Goal: Task Accomplishment & Management: Complete application form

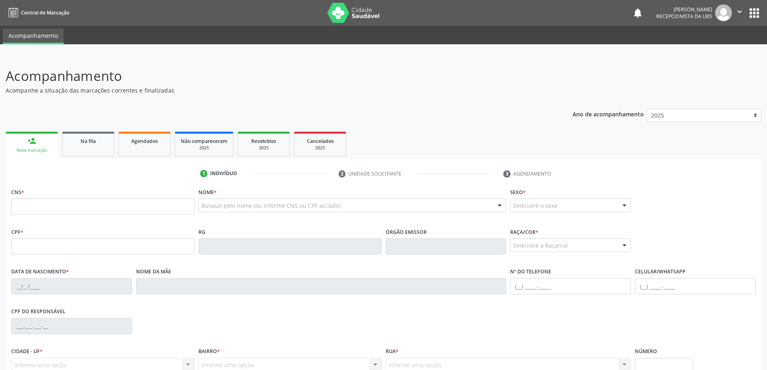
scroll to position [15, 0]
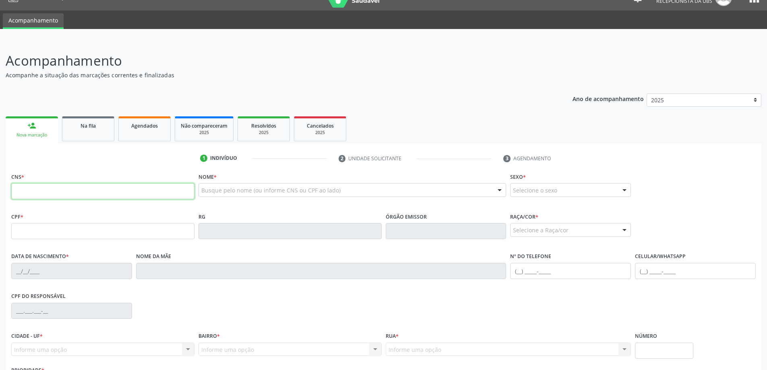
click at [87, 193] on input "text" at bounding box center [102, 191] width 183 height 16
type input "700 0058 1012 5004"
type input "222.700.274-34"
type input "3[DATE]"
type input "[PERSON_NAME]"
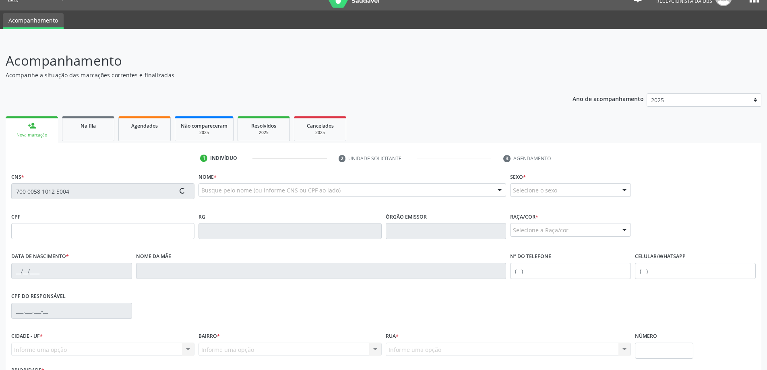
type input "[PHONE_NUMBER]"
type input "377"
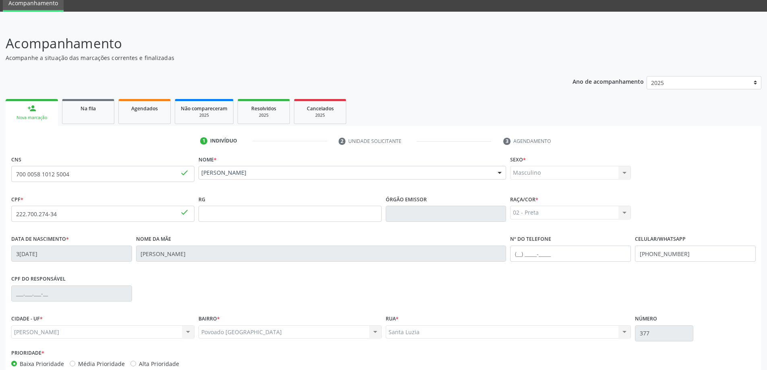
scroll to position [78, 0]
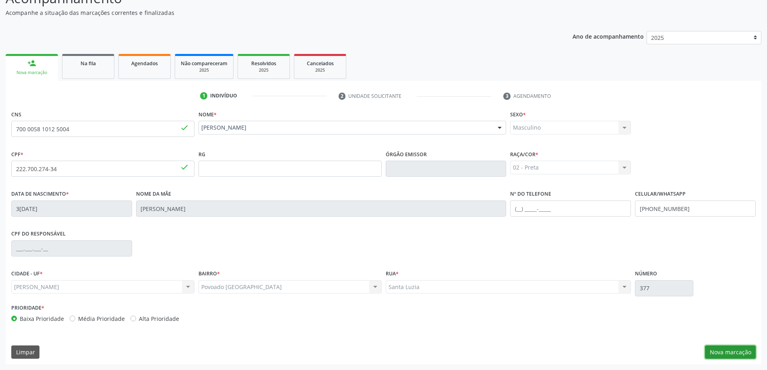
click at [733, 353] on button "Nova marcação" at bounding box center [730, 353] width 51 height 14
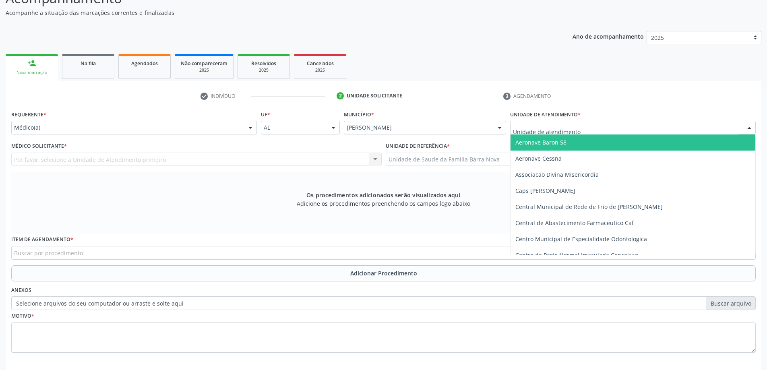
click at [593, 127] on div at bounding box center [633, 128] width 246 height 14
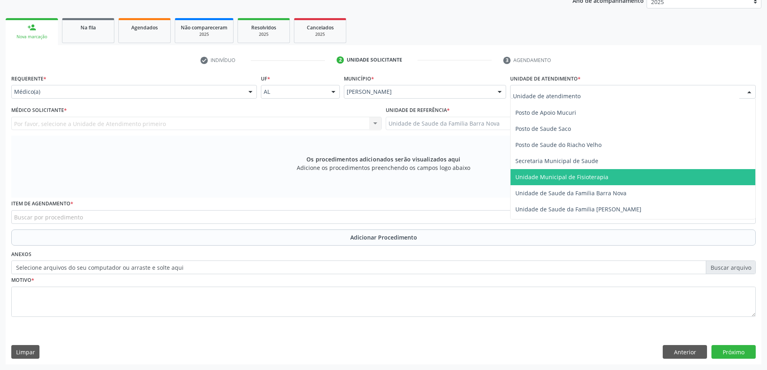
scroll to position [403, 0]
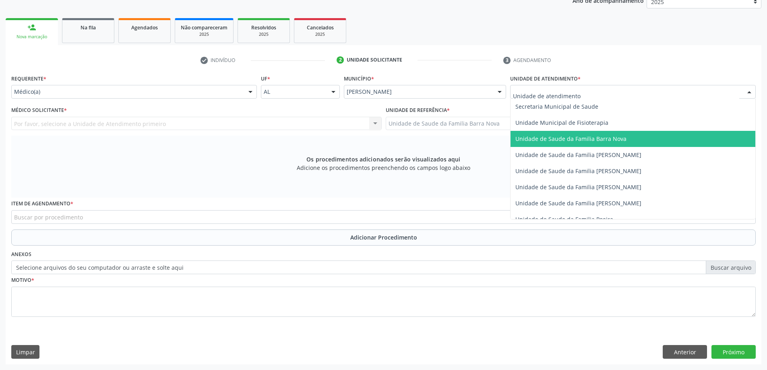
click at [612, 139] on span "Unidade de Saude da Familia Barra Nova" at bounding box center [571, 139] width 111 height 8
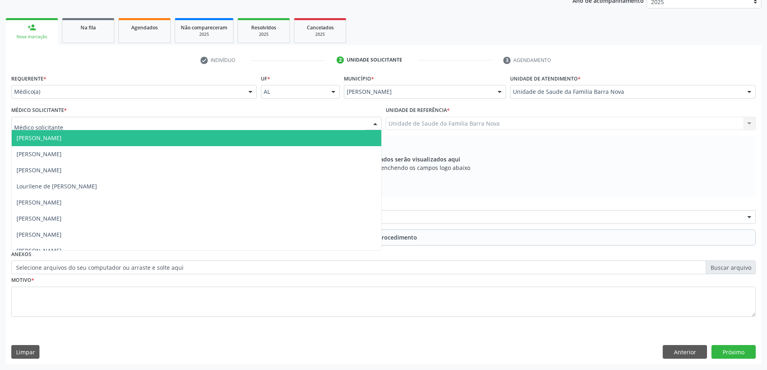
click at [169, 120] on div at bounding box center [196, 124] width 371 height 14
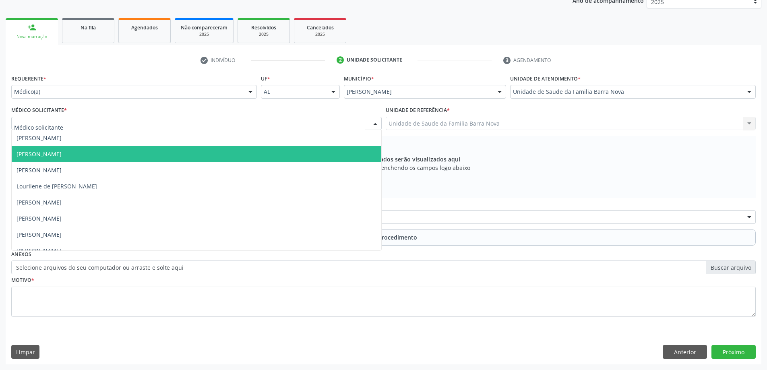
scroll to position [25, 0]
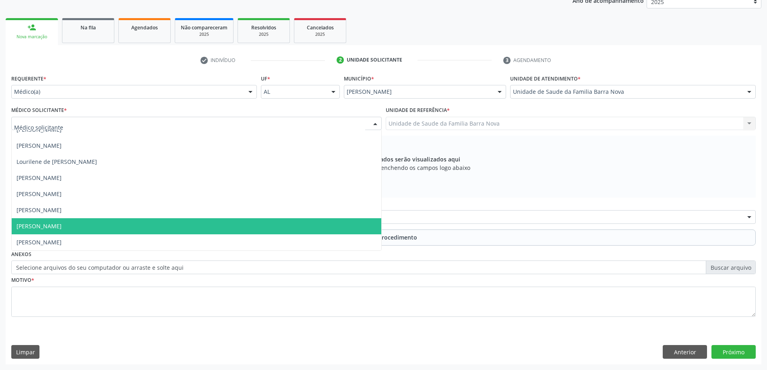
click at [162, 226] on span "[PERSON_NAME]" at bounding box center [197, 226] width 370 height 16
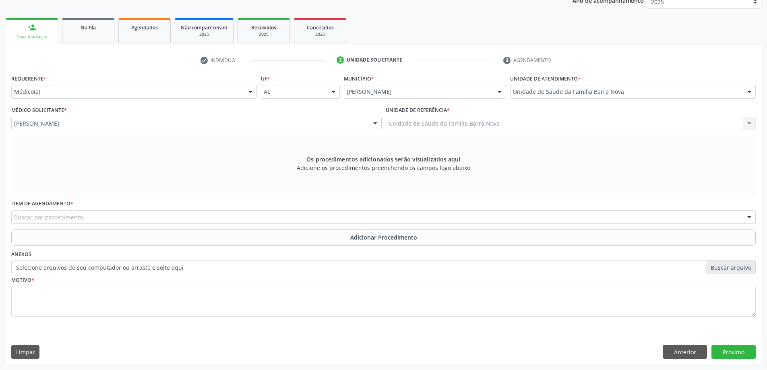
click at [145, 215] on div "Buscar por procedimento" at bounding box center [383, 217] width 745 height 14
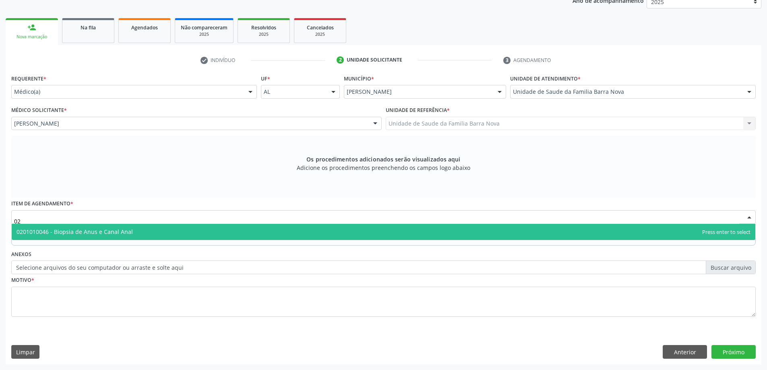
type input "0"
type input "0201020041"
click at [262, 236] on span "0201020041 - Coleta de Material Para Exame Laboratorial" at bounding box center [384, 232] width 744 height 16
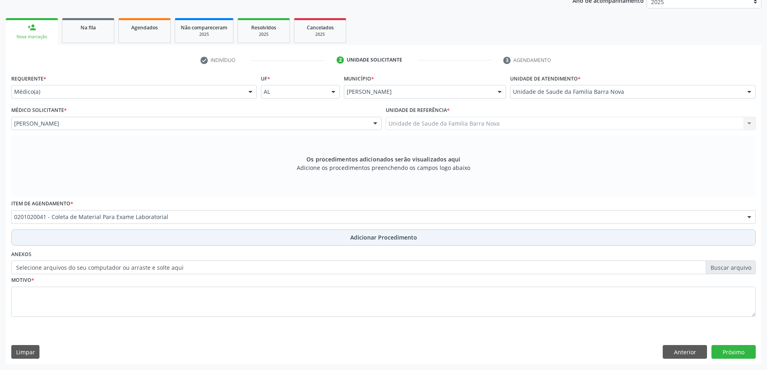
click at [347, 239] on button "Adicionar Procedimento" at bounding box center [383, 238] width 745 height 16
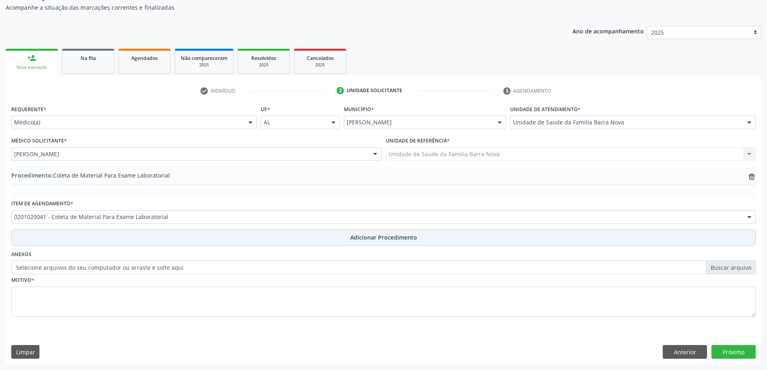
scroll to position [83, 0]
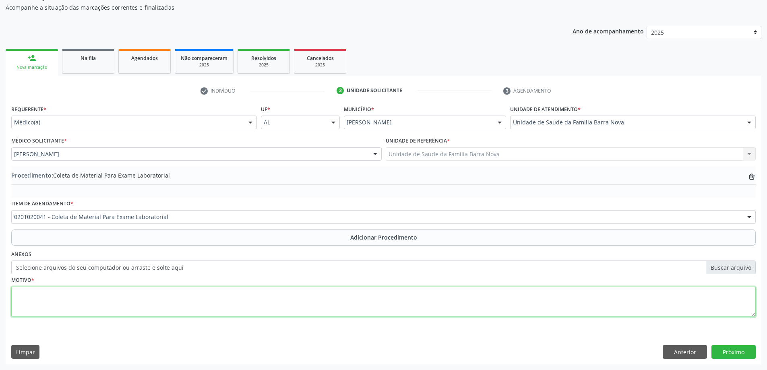
click at [198, 307] on textarea at bounding box center [383, 302] width 745 height 31
type textarea "Risco cardiovascular."
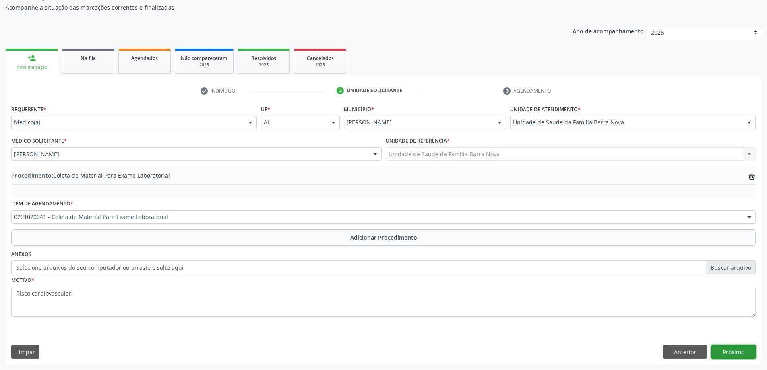
click at [736, 354] on button "Próximo" at bounding box center [734, 352] width 44 height 14
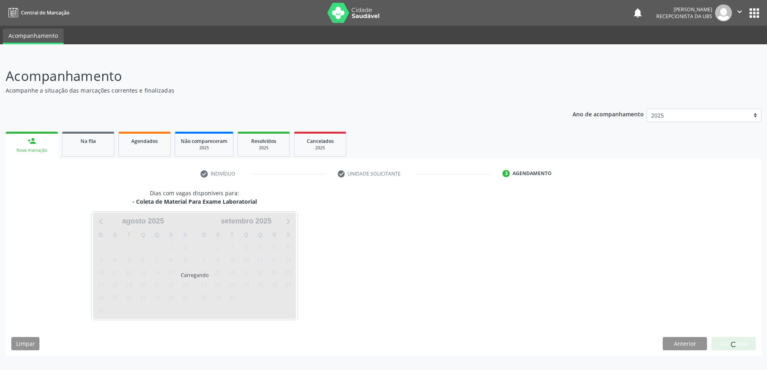
scroll to position [0, 0]
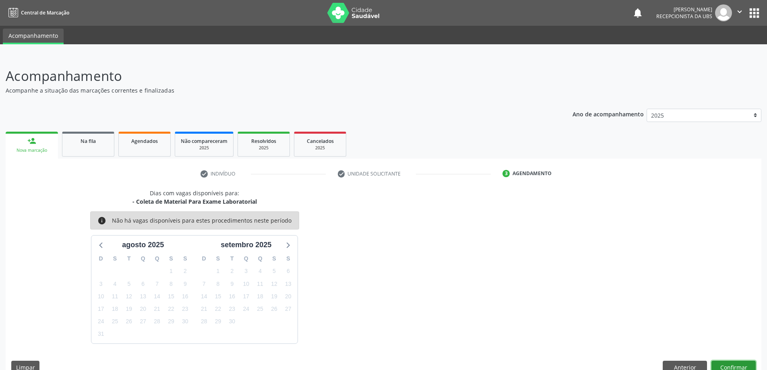
click at [730, 365] on button "Confirmar" at bounding box center [734, 368] width 44 height 14
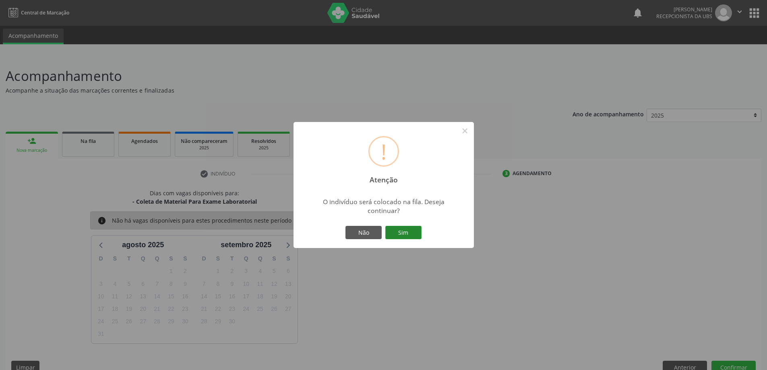
click at [402, 229] on button "Sim" at bounding box center [404, 233] width 36 height 14
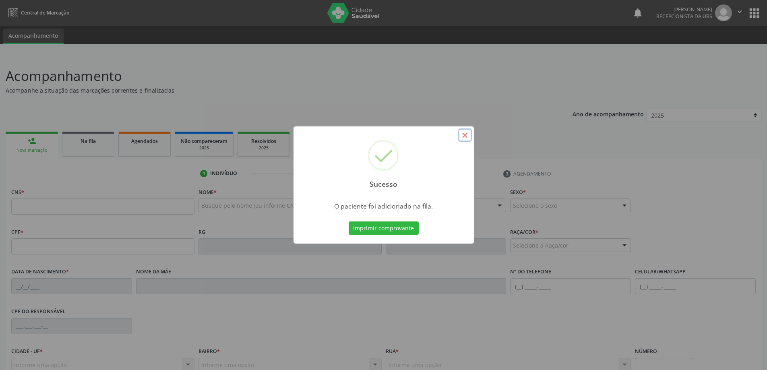
click at [465, 135] on button "×" at bounding box center [465, 136] width 14 height 14
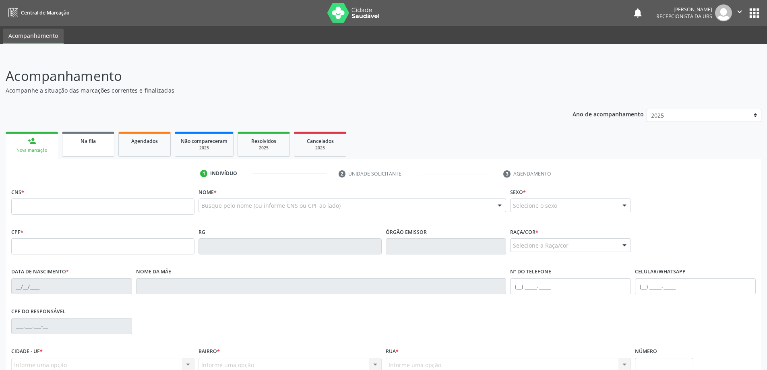
click at [102, 149] on link "Na fila" at bounding box center [88, 144] width 52 height 25
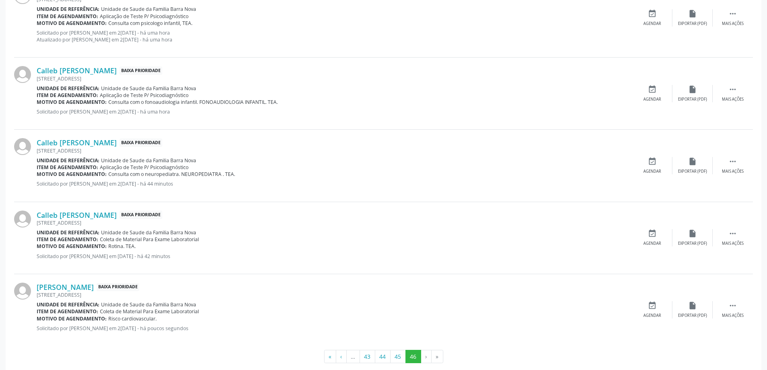
scroll to position [496, 0]
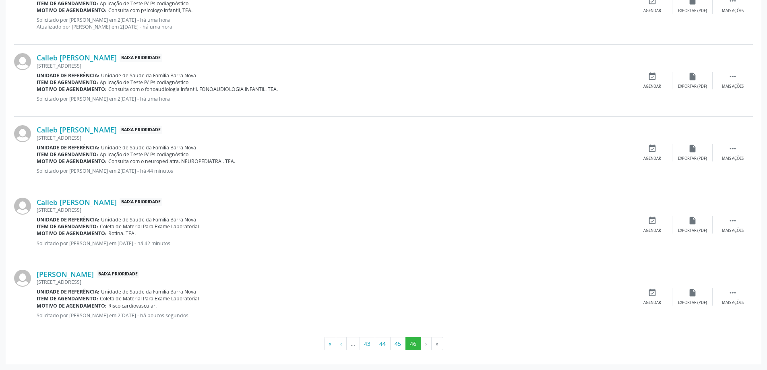
click at [425, 342] on li "›" at bounding box center [426, 344] width 10 height 14
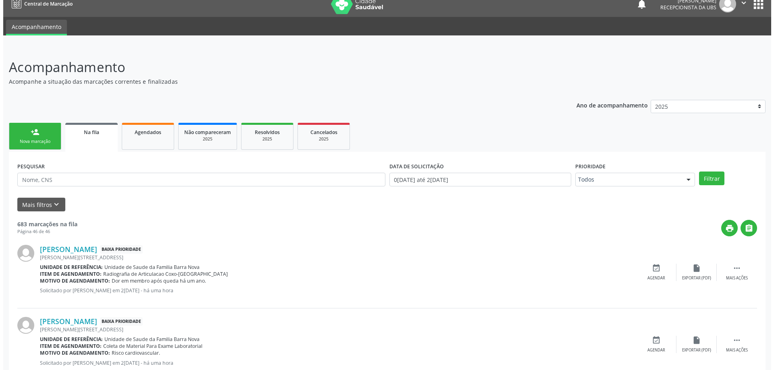
scroll to position [0, 0]
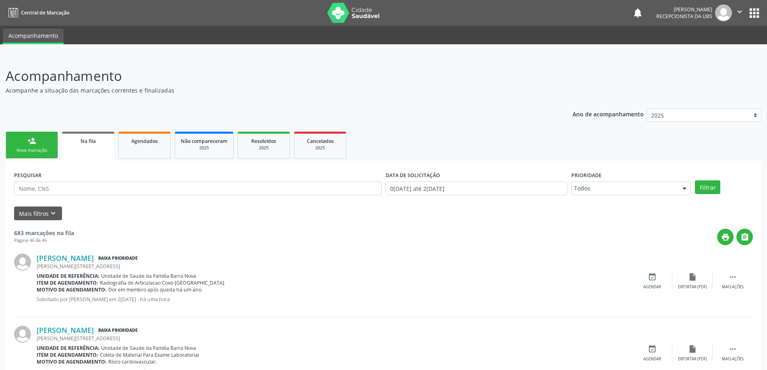
click at [29, 146] on link "person_add Nova marcação" at bounding box center [32, 145] width 52 height 27
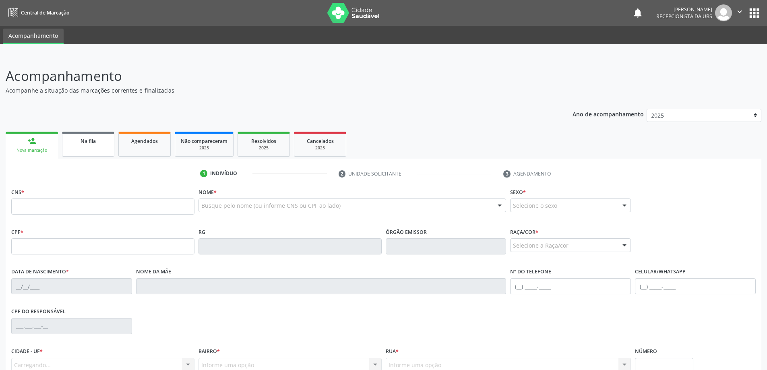
click at [91, 149] on link "Na fila" at bounding box center [88, 144] width 52 height 25
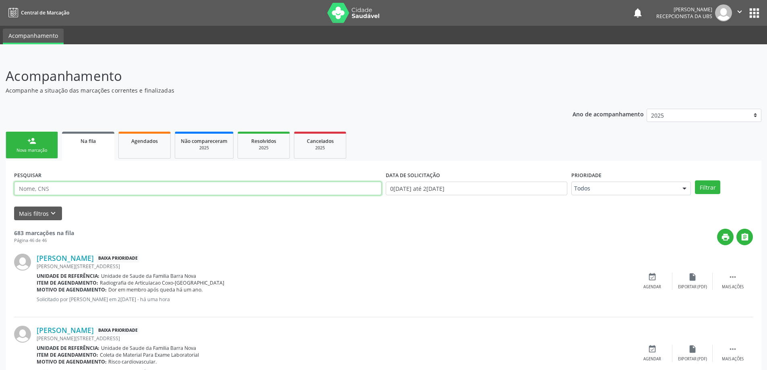
click at [70, 192] on input "text" at bounding box center [198, 189] width 368 height 14
type input "703005884737679"
click at [695, 180] on button "Filtrar" at bounding box center [707, 187] width 25 height 14
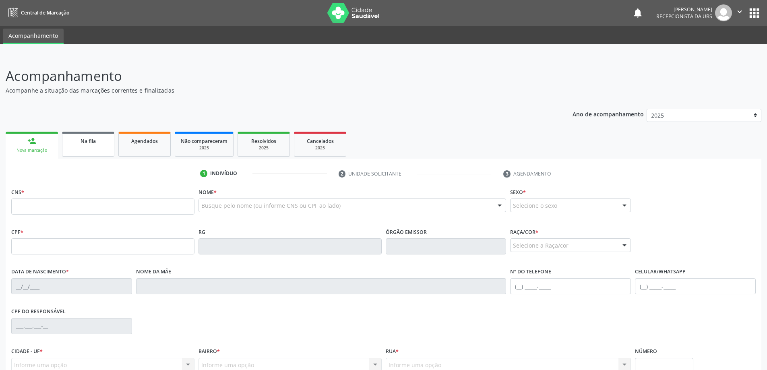
click at [101, 145] on link "Na fila" at bounding box center [88, 144] width 52 height 25
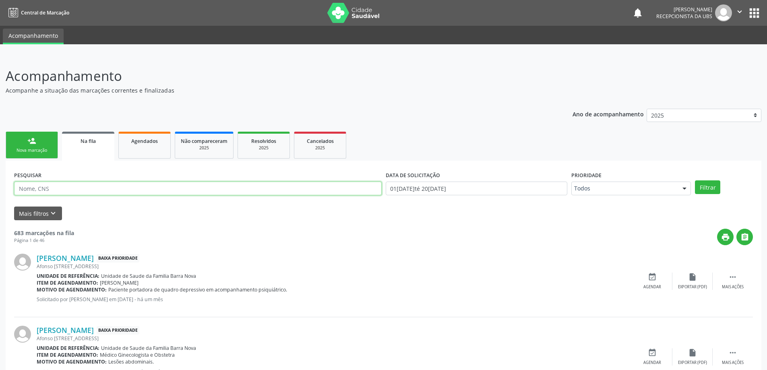
click at [90, 190] on input "text" at bounding box center [198, 189] width 368 height 14
type input "703005884737679"
click at [695, 180] on button "Filtrar" at bounding box center [707, 187] width 25 height 14
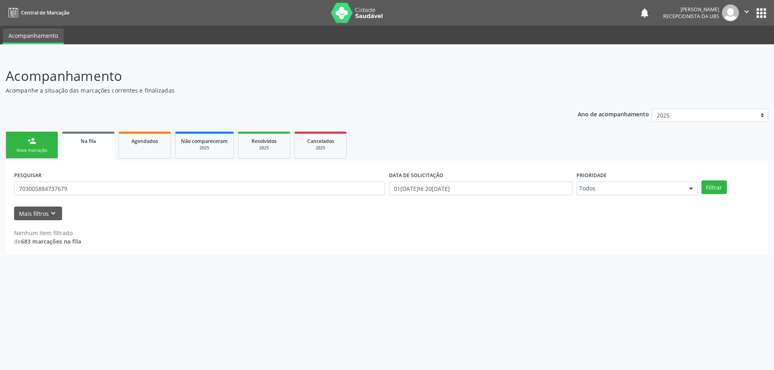
click at [31, 139] on div "person_add" at bounding box center [31, 141] width 9 height 9
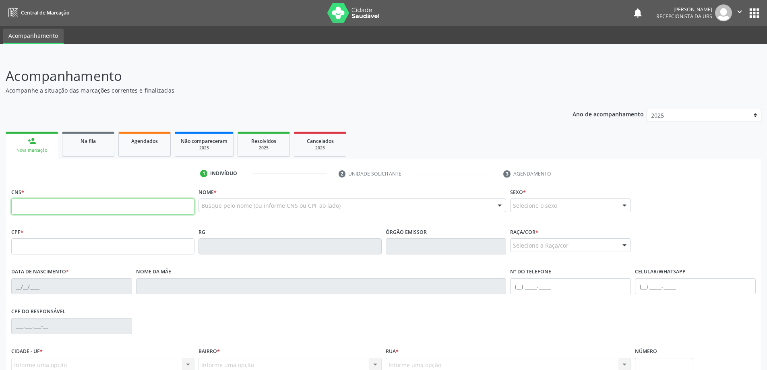
click at [48, 207] on input "text" at bounding box center [102, 207] width 183 height 16
type input "703 0058 8473 7679"
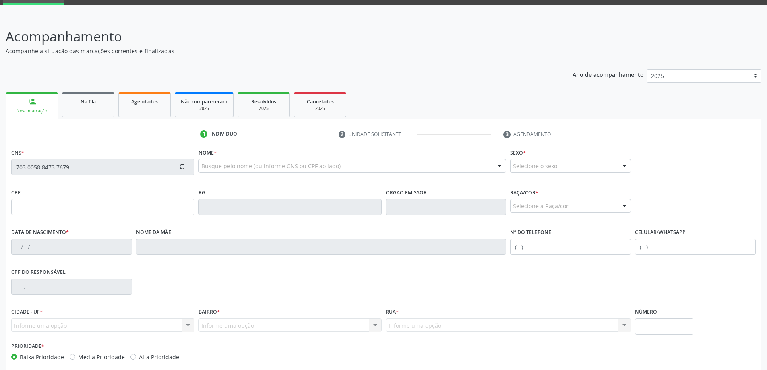
scroll to position [78, 0]
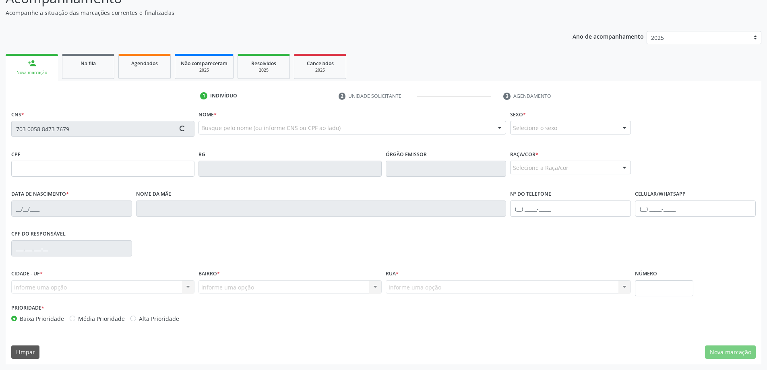
type input "138.355.634-24"
type input "13[DATE]"
type input "[PERSON_NAME]"
type input "[PHONE_NUMBER]"
type input "246"
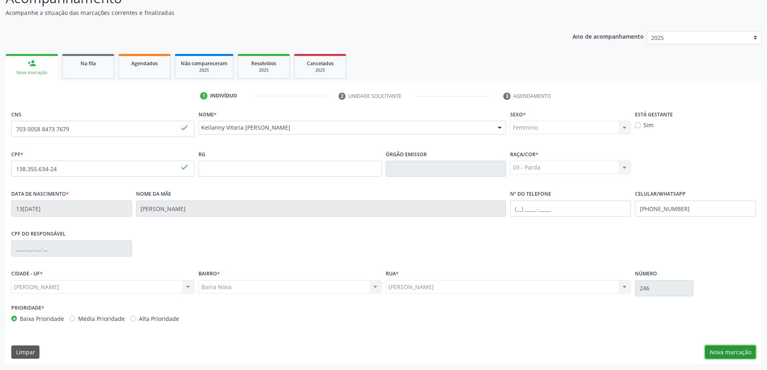
click at [736, 353] on button "Nova marcação" at bounding box center [730, 353] width 51 height 14
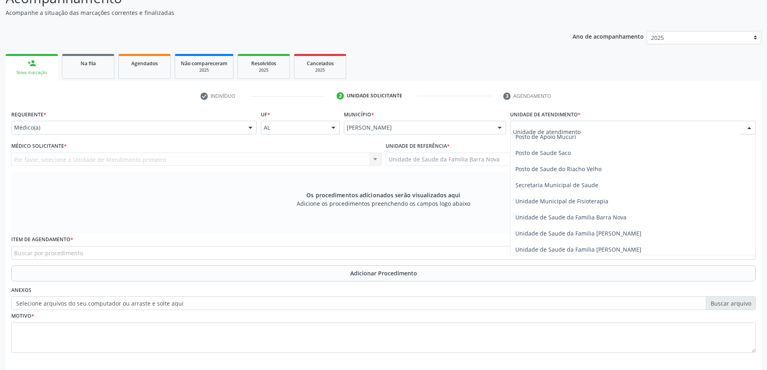
scroll to position [363, 0]
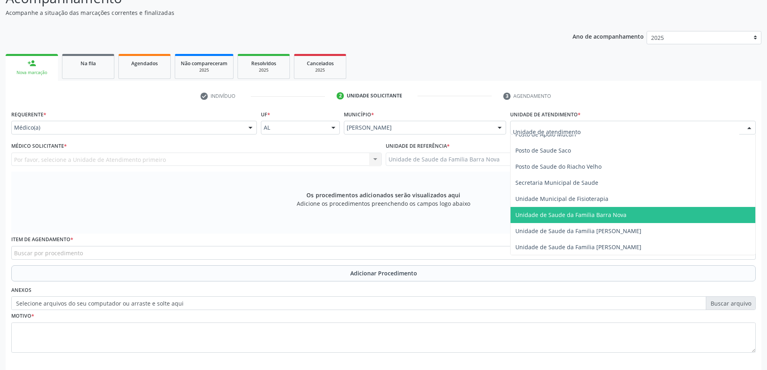
click at [581, 220] on span "Unidade de Saude da Familia Barra Nova" at bounding box center [633, 215] width 245 height 16
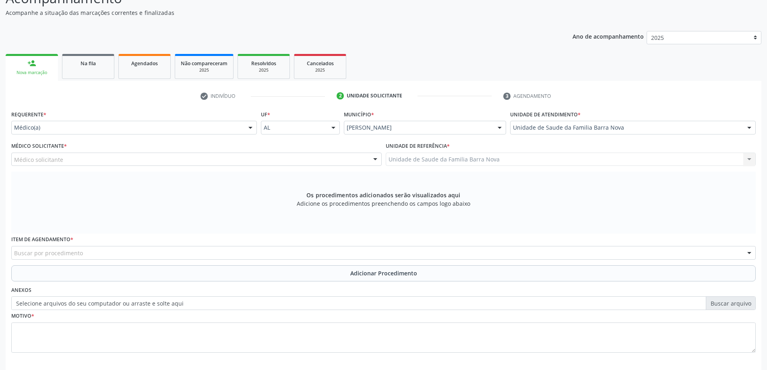
click at [115, 158] on div "Médico solicitante" at bounding box center [196, 160] width 371 height 14
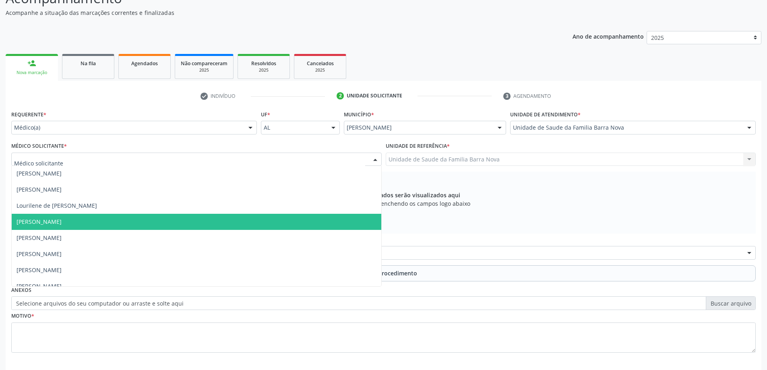
scroll to position [25, 0]
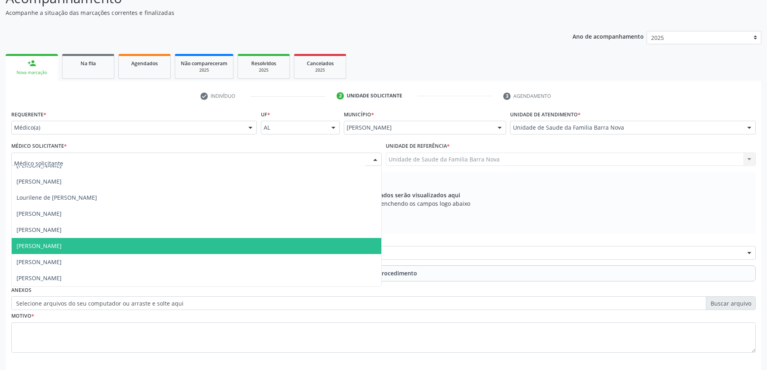
click at [120, 249] on span "[PERSON_NAME]" at bounding box center [197, 246] width 370 height 16
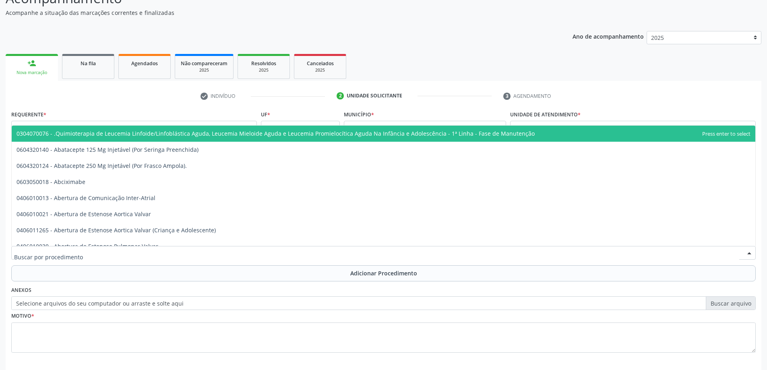
click at [168, 249] on div at bounding box center [383, 253] width 745 height 14
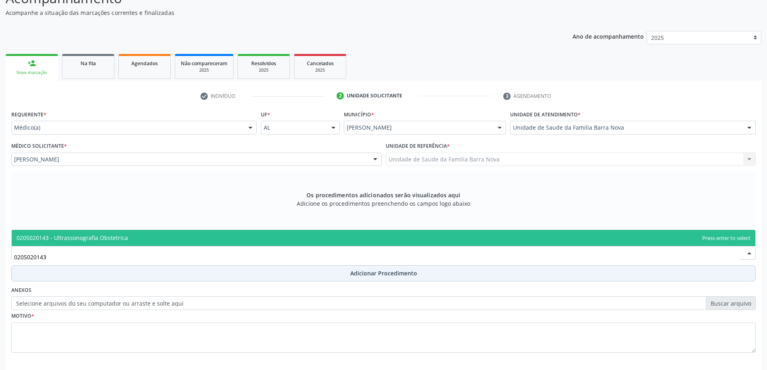
type input "0205020143"
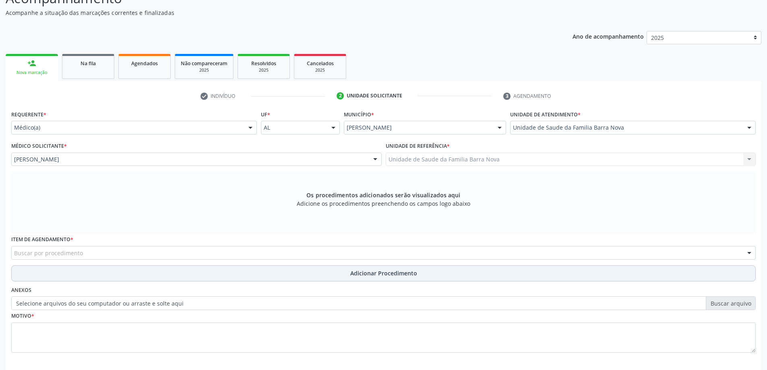
click at [337, 272] on button "Adicionar Procedimento" at bounding box center [383, 273] width 745 height 16
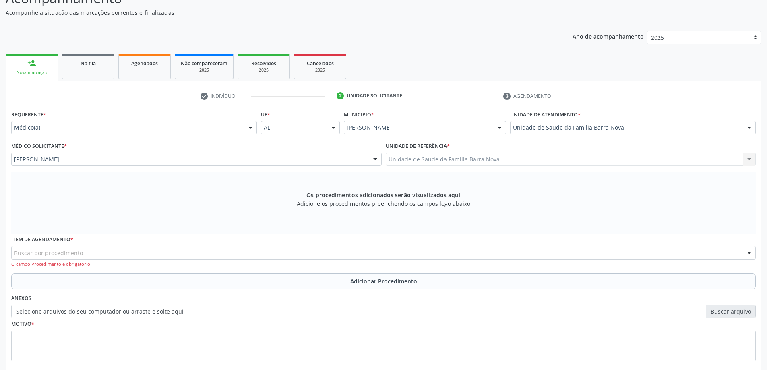
click at [108, 251] on div "Buscar por procedimento" at bounding box center [383, 253] width 745 height 14
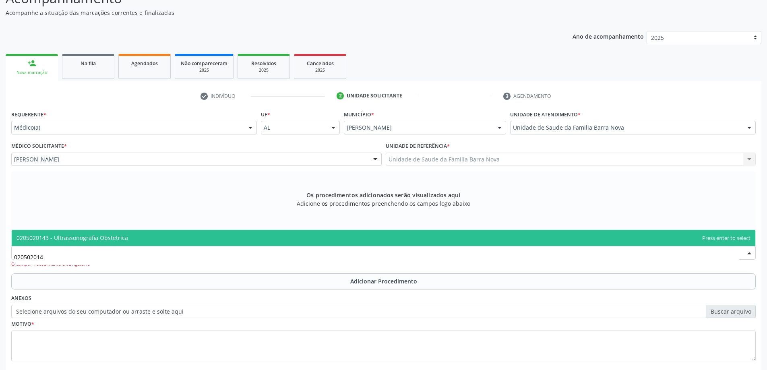
type input "0205020143"
click at [126, 231] on span "0205020143 - Ultrassonografia Obstetrica" at bounding box center [384, 238] width 744 height 16
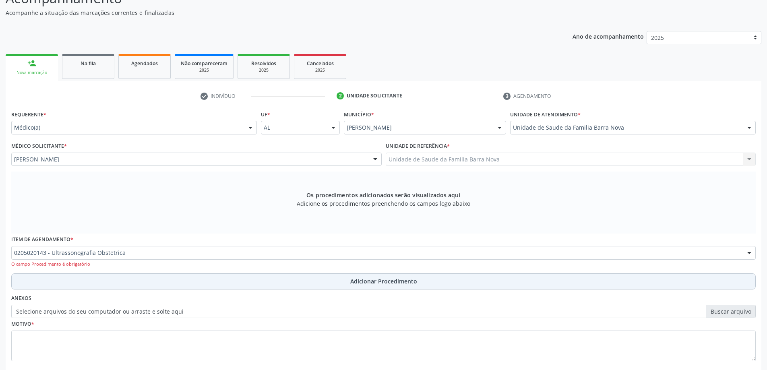
click at [372, 279] on span "Adicionar Procedimento" at bounding box center [383, 281] width 67 height 8
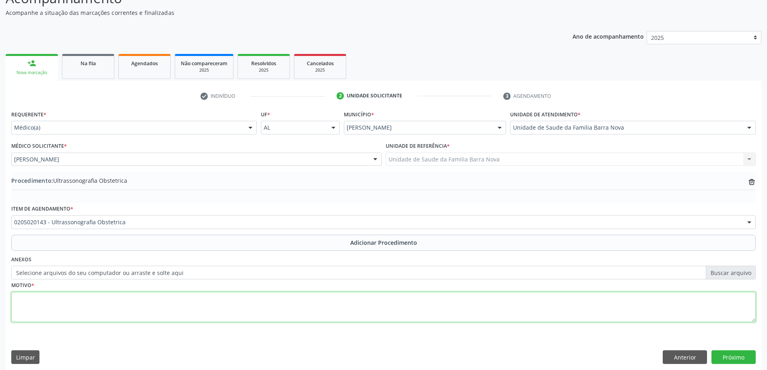
click at [44, 304] on textarea at bounding box center [383, 307] width 745 height 31
click at [44, 299] on textarea "Gestante 1º" at bounding box center [383, 307] width 745 height 31
click at [50, 303] on textarea "Gestante 1º" at bounding box center [383, 307] width 745 height 31
type textarea "Gestante 1º trimstre."
click at [729, 356] on button "Próximo" at bounding box center [734, 357] width 44 height 14
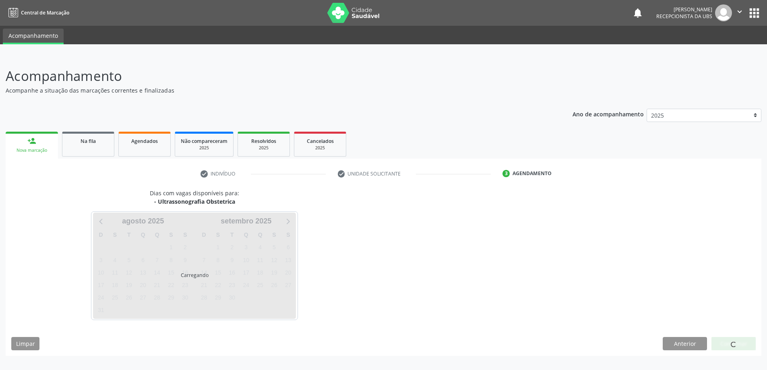
scroll to position [0, 0]
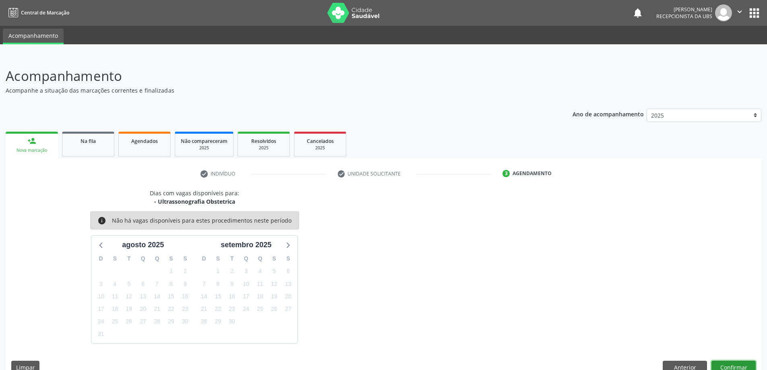
click at [742, 366] on button "Confirmar" at bounding box center [734, 368] width 44 height 14
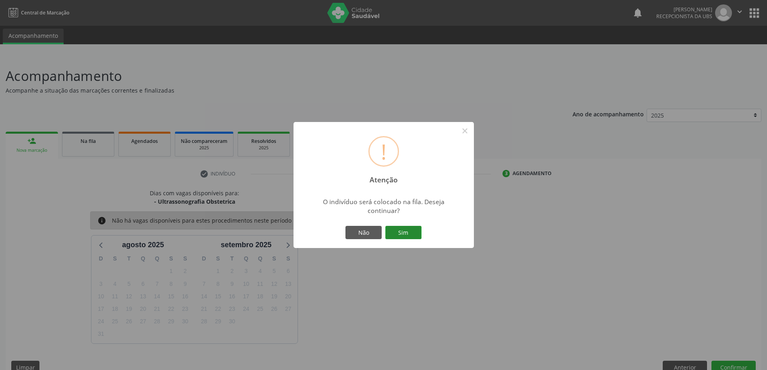
click at [400, 232] on button "Sim" at bounding box center [404, 233] width 36 height 14
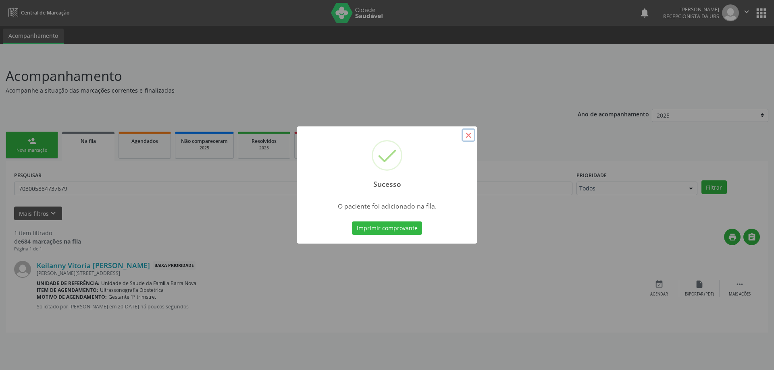
click at [467, 133] on button "×" at bounding box center [468, 136] width 14 height 14
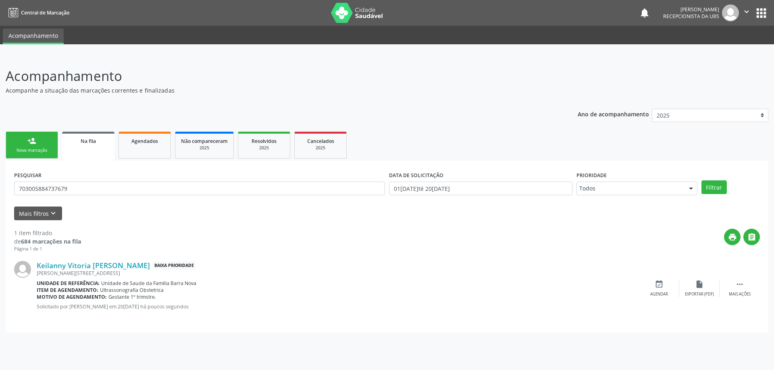
click at [43, 144] on link "person_add Nova marcação" at bounding box center [32, 145] width 52 height 27
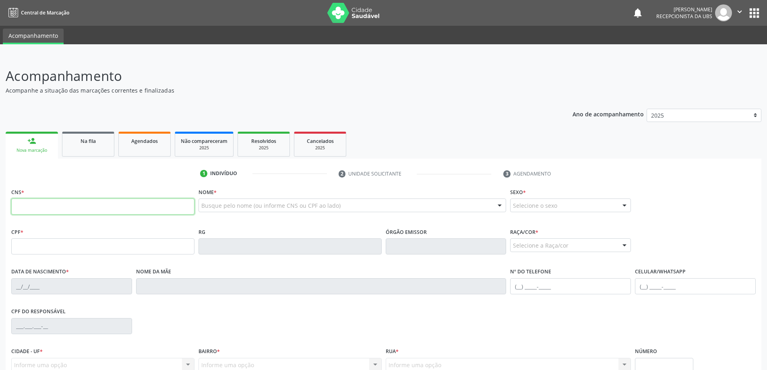
click at [75, 209] on input "text" at bounding box center [102, 207] width 183 height 16
type input "700 5057 1880 9550"
type input "912.273.564-04"
type input "28[DATE]"
type input "[PERSON_NAME]"
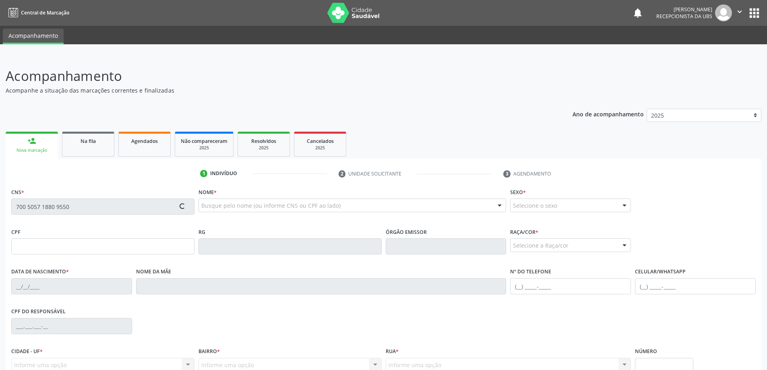
type input "[PHONE_NUMBER]"
type input "169"
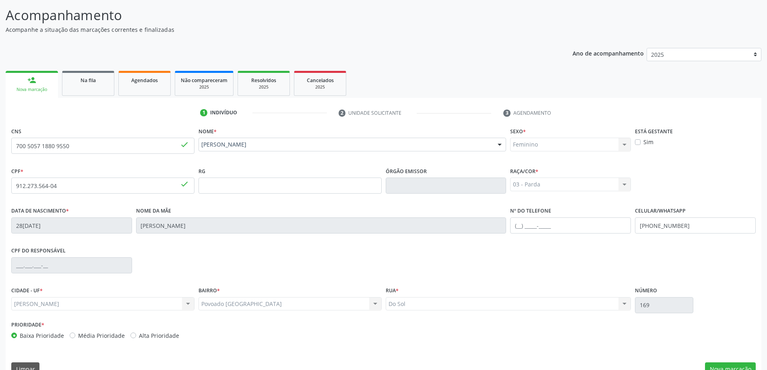
scroll to position [78, 0]
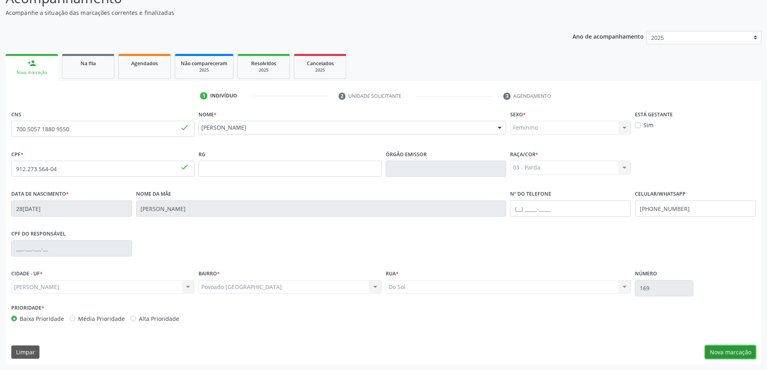
click at [745, 352] on button "Nova marcação" at bounding box center [730, 353] width 51 height 14
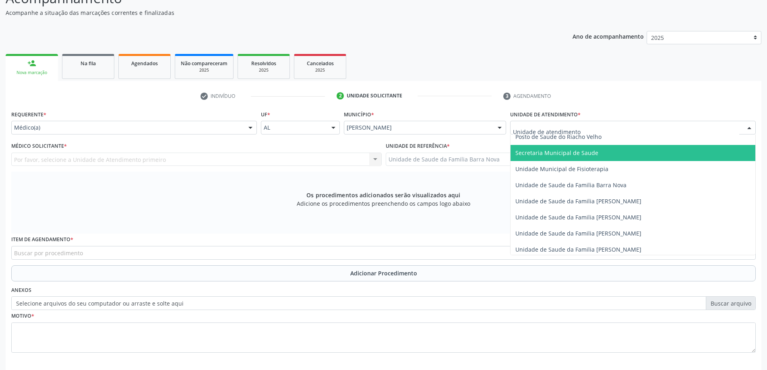
scroll to position [403, 0]
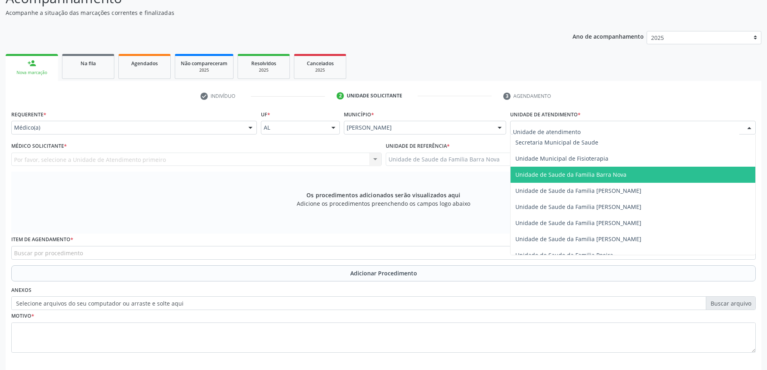
click at [605, 174] on span "Unidade de Saude da Familia Barra Nova" at bounding box center [571, 175] width 111 height 8
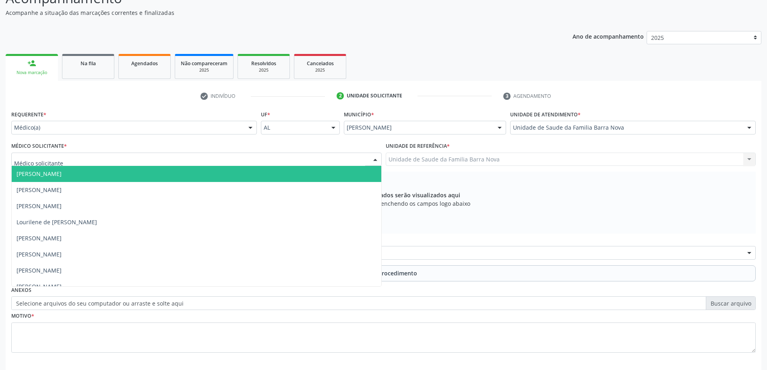
click at [327, 162] on div at bounding box center [196, 160] width 371 height 14
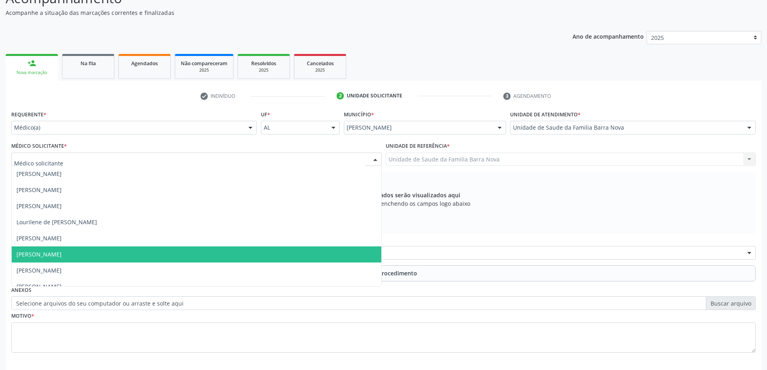
click at [279, 252] on span "[PERSON_NAME]" at bounding box center [197, 255] width 370 height 16
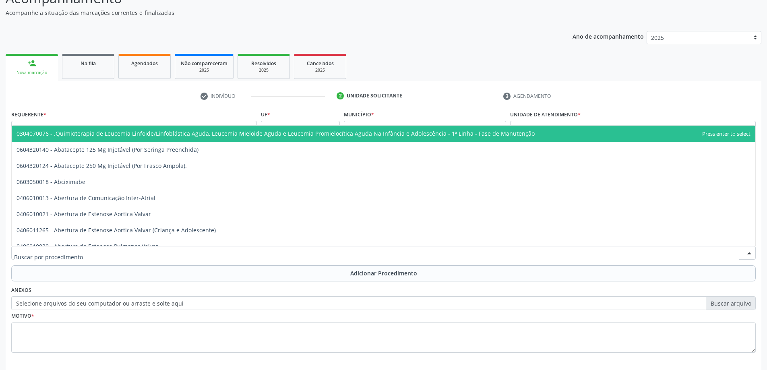
click at [259, 252] on div at bounding box center [383, 253] width 745 height 14
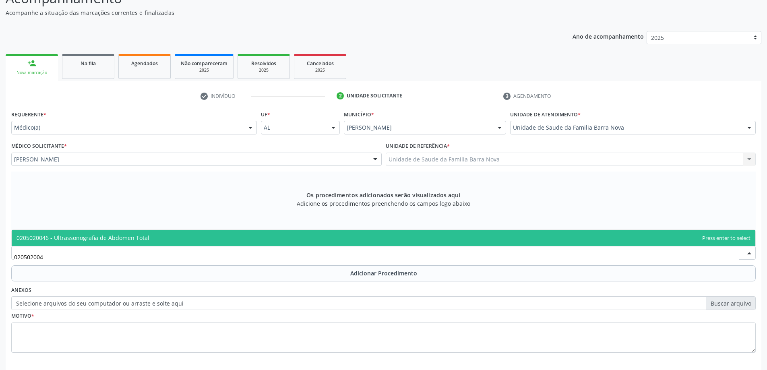
type input "0205020046"
click at [300, 238] on span "0205020046 - Ultrassonografia de Abdomen Total" at bounding box center [384, 238] width 744 height 16
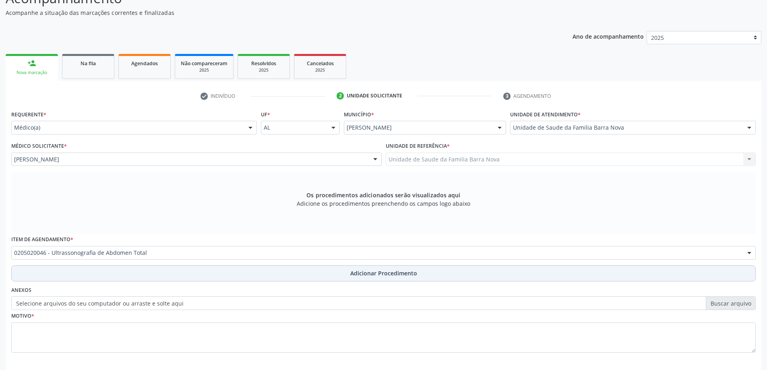
click at [366, 276] on span "Adicionar Procedimento" at bounding box center [383, 273] width 67 height 8
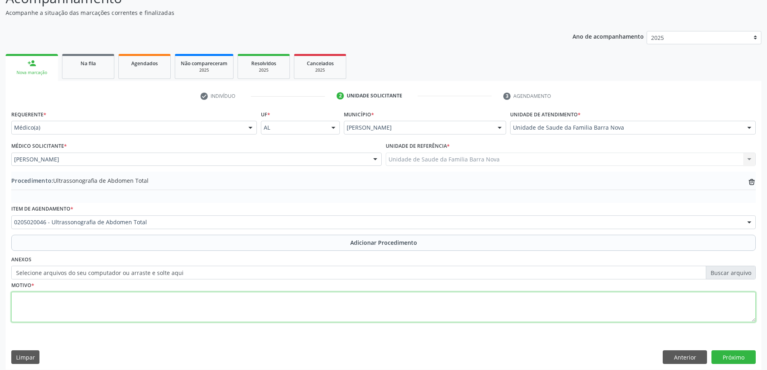
click at [57, 304] on textarea at bounding box center [383, 307] width 745 height 31
type textarea "Dor flanco direito, [PERSON_NAME] retirou vesicula , rim direito."
click at [742, 357] on button "Próximo" at bounding box center [734, 357] width 44 height 14
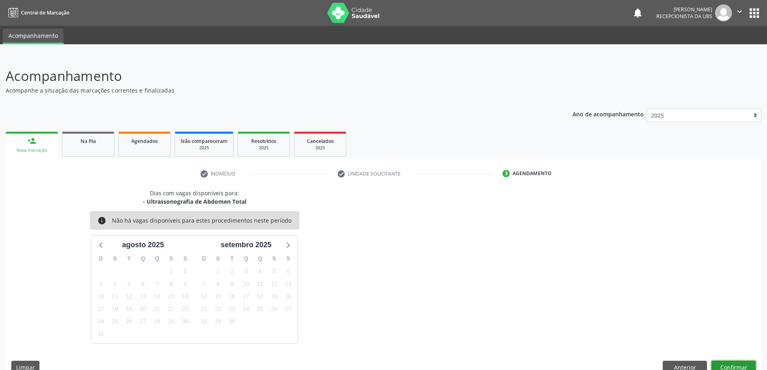
click at [738, 365] on button "Confirmar" at bounding box center [734, 368] width 44 height 14
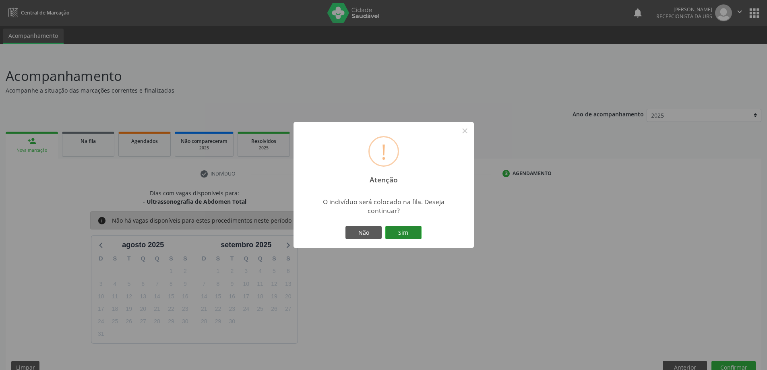
click at [399, 231] on button "Sim" at bounding box center [404, 233] width 36 height 14
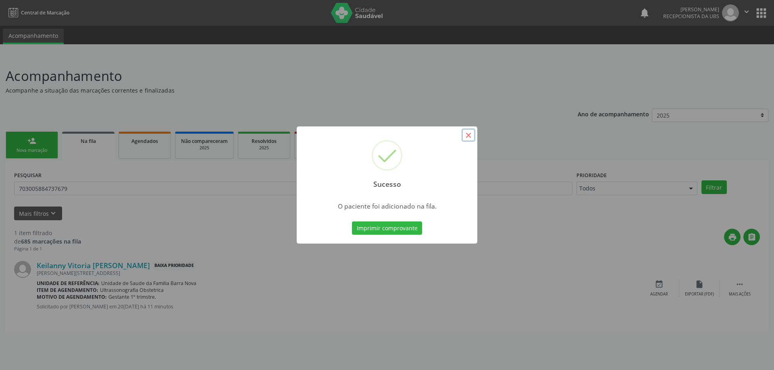
click at [469, 133] on button "×" at bounding box center [468, 136] width 14 height 14
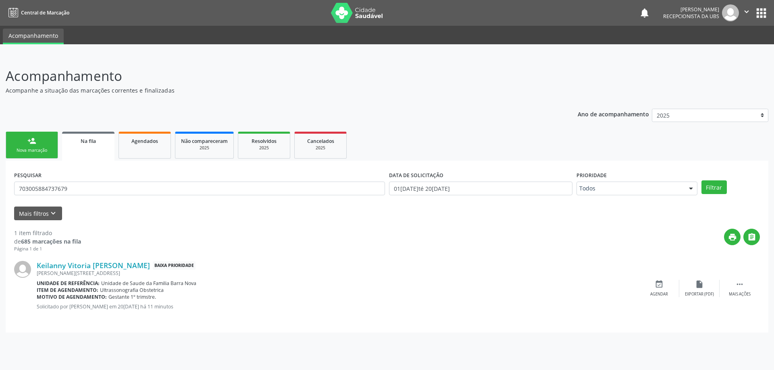
click at [39, 150] on div "Nova marcação" at bounding box center [32, 150] width 40 height 6
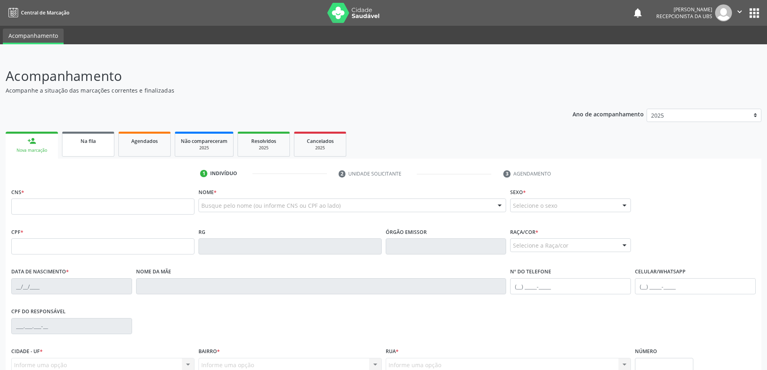
click at [90, 143] on span "Na fila" at bounding box center [88, 141] width 15 height 7
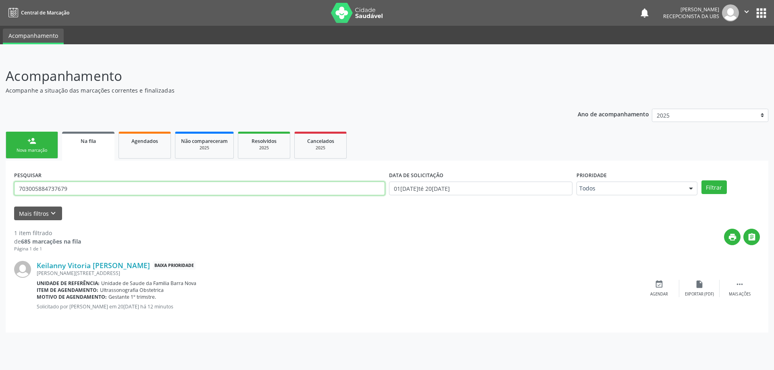
drag, startPoint x: 167, startPoint y: 188, endPoint x: 3, endPoint y: 191, distance: 164.4
click at [3, 191] on div "Acompanhamento Acompanhe a situação das marcações correntes e finalizadas Relat…" at bounding box center [387, 213] width 774 height 315
click at [31, 151] on div "Nova marcação" at bounding box center [32, 150] width 40 height 6
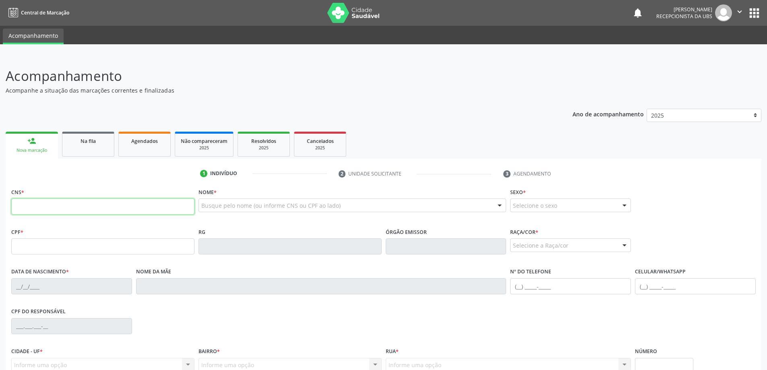
click at [39, 208] on input "text" at bounding box center [102, 207] width 183 height 16
type input "700 5057 1880 9550"
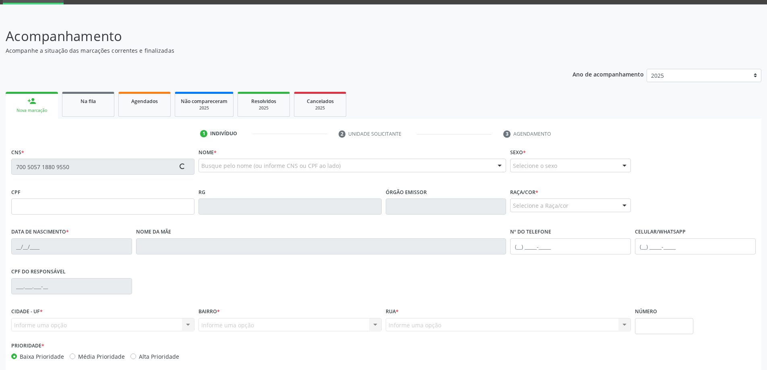
scroll to position [78, 0]
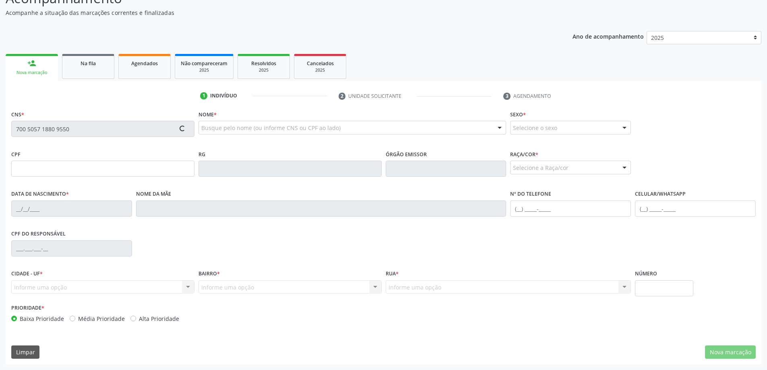
type input "912.273.564-04"
type input "28[DATE]"
type input "[PERSON_NAME]"
type input "[PHONE_NUMBER]"
type input "169"
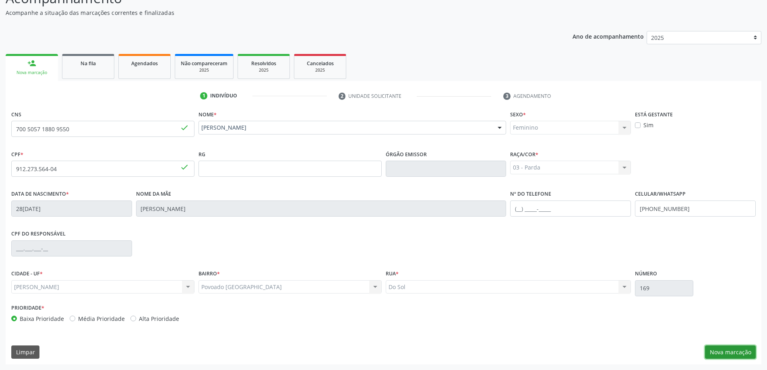
click at [726, 353] on button "Nova marcação" at bounding box center [730, 353] width 51 height 14
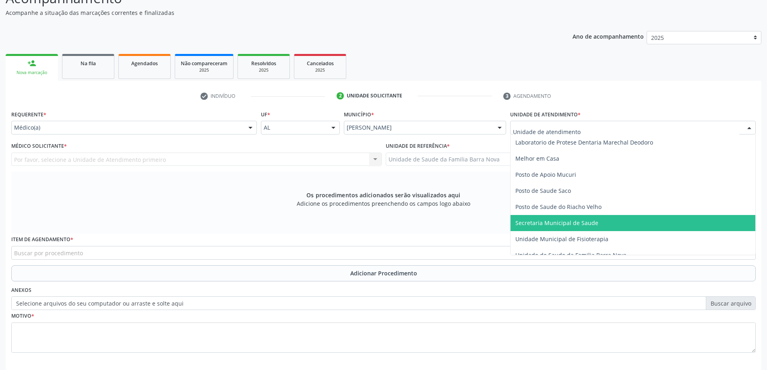
scroll to position [363, 0]
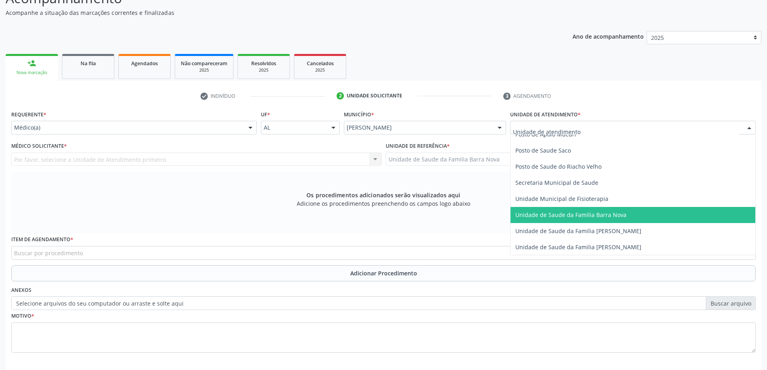
click at [601, 217] on span "Unidade de Saude da Familia Barra Nova" at bounding box center [571, 215] width 111 height 8
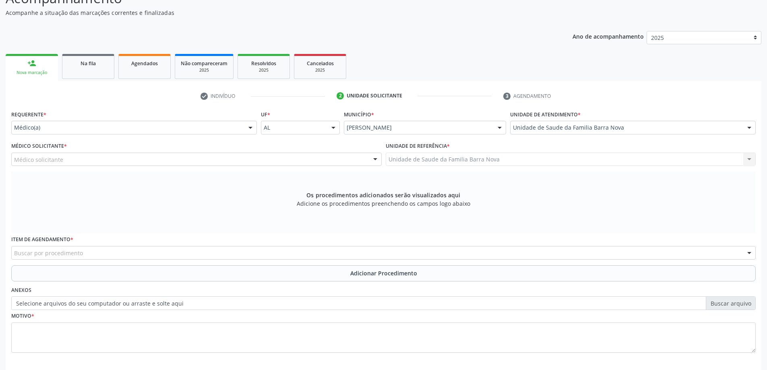
click at [234, 160] on div "Médico solicitante" at bounding box center [196, 160] width 371 height 14
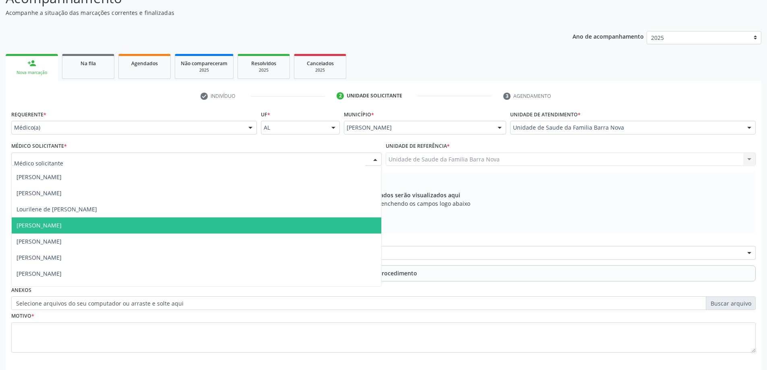
scroll to position [25, 0]
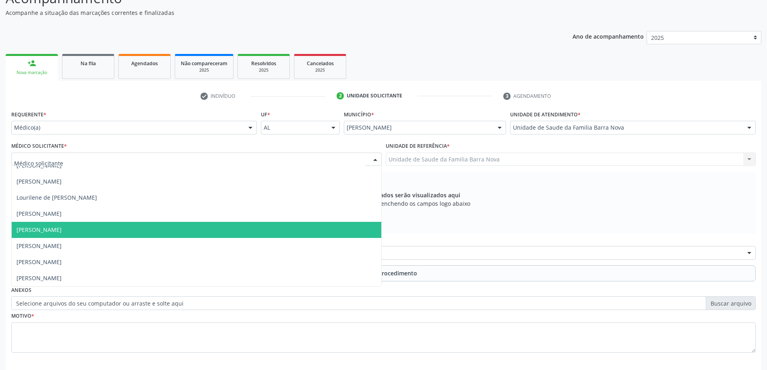
click at [205, 234] on span "[PERSON_NAME]" at bounding box center [197, 230] width 370 height 16
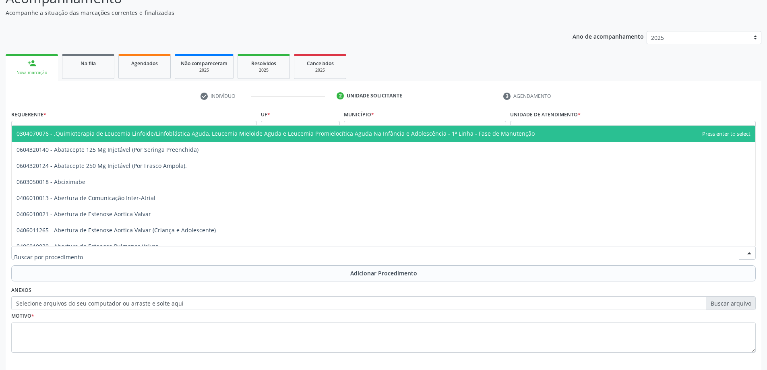
click at [266, 254] on div at bounding box center [383, 253] width 745 height 14
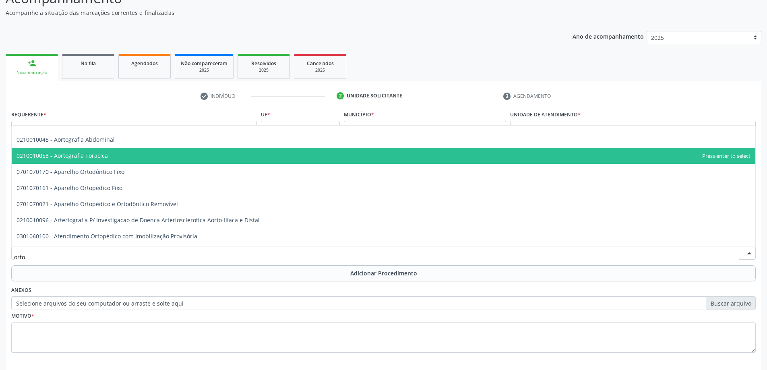
scroll to position [40, 0]
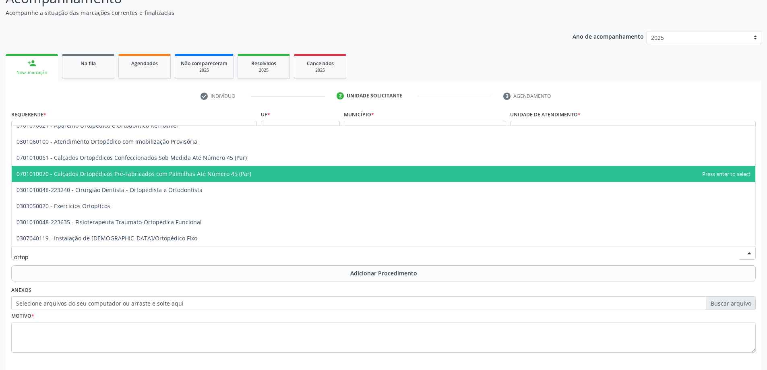
type input "ortope"
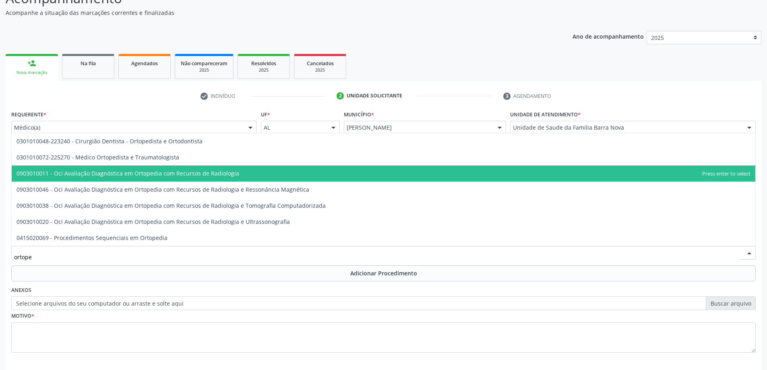
scroll to position [0, 0]
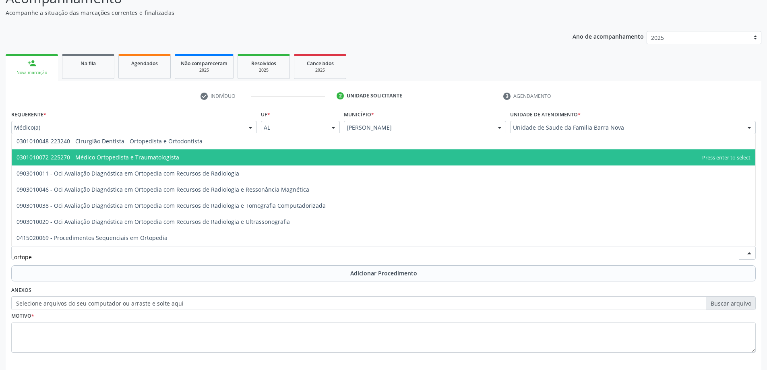
click at [207, 158] on span "0301010072-225270 - Médico Ortopedista e Traumatologista" at bounding box center [384, 157] width 744 height 16
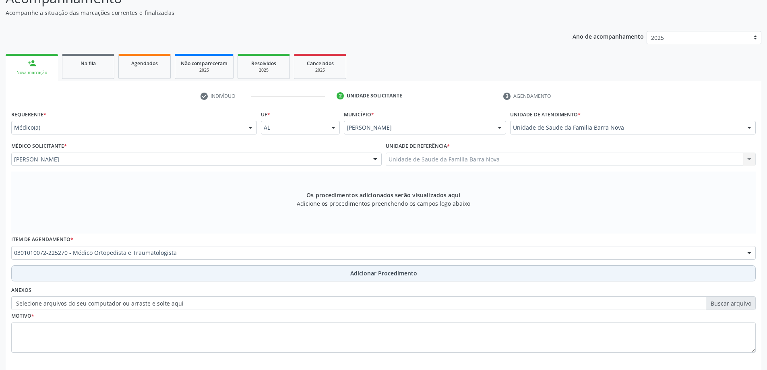
click at [351, 272] on span "Adicionar Procedimento" at bounding box center [383, 273] width 67 height 8
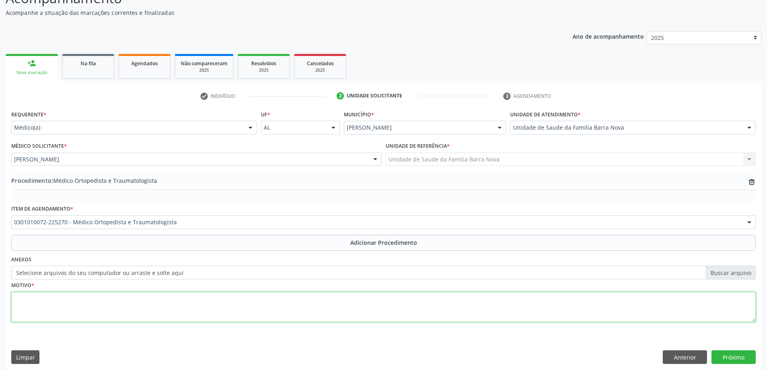
click at [67, 304] on textarea at bounding box center [383, 307] width 745 height 31
type textarea "Artrose não especificada."
click at [734, 359] on button "Próximo" at bounding box center [734, 357] width 44 height 14
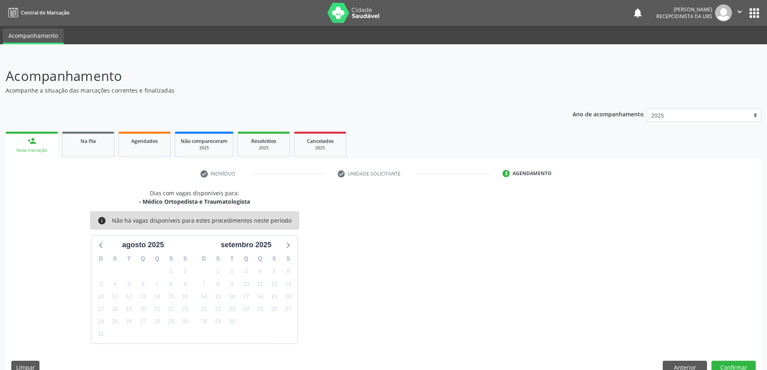
scroll to position [15, 0]
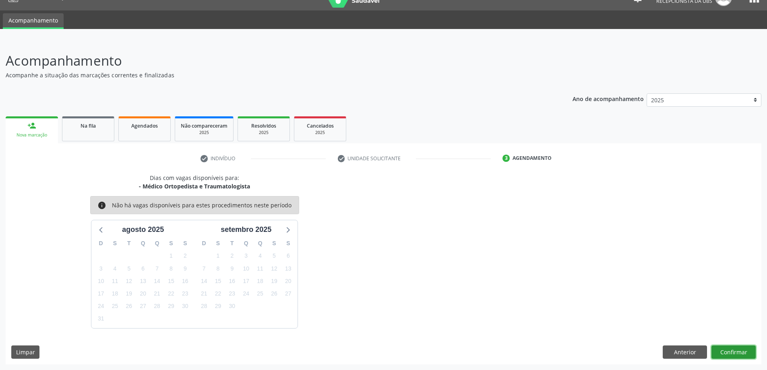
click at [737, 353] on button "Confirmar" at bounding box center [734, 353] width 44 height 14
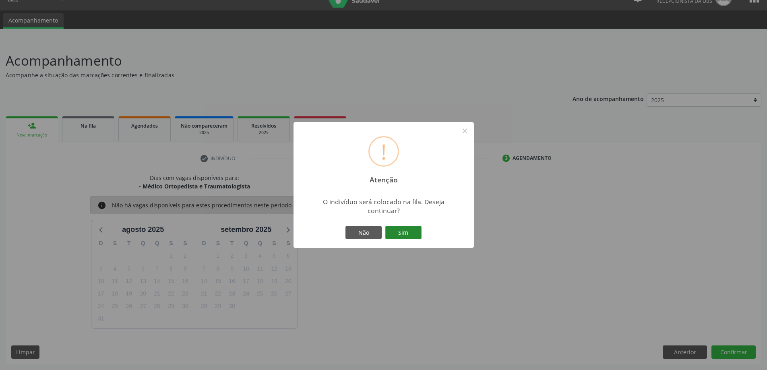
click at [399, 233] on button "Sim" at bounding box center [404, 233] width 36 height 14
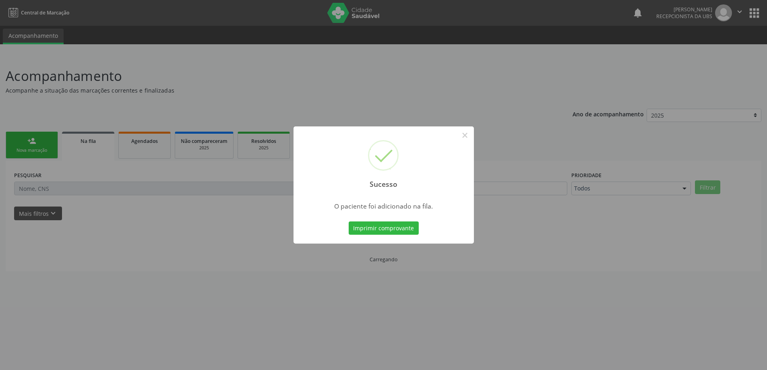
scroll to position [0, 0]
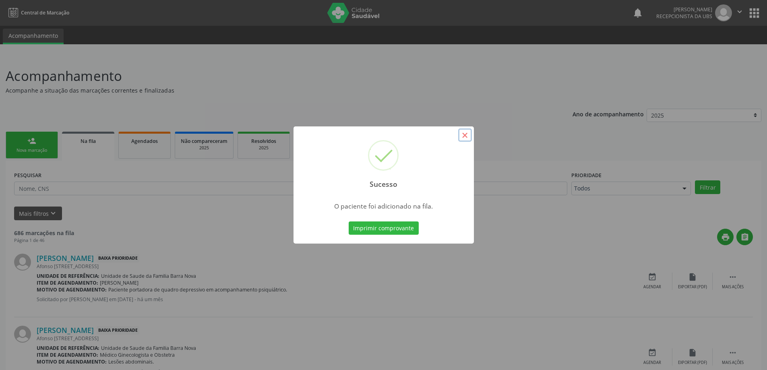
click at [463, 135] on button "×" at bounding box center [465, 136] width 14 height 14
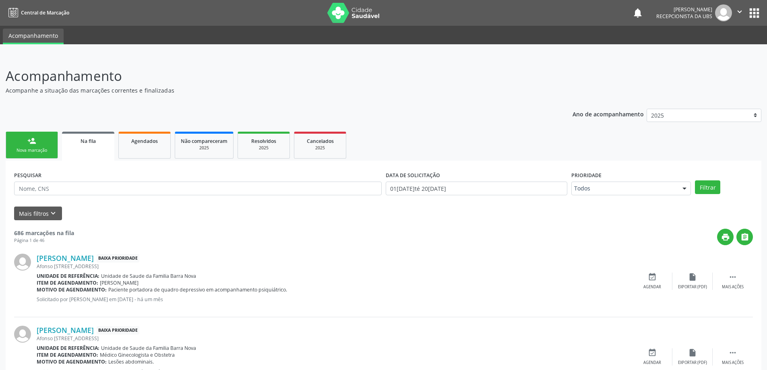
click at [34, 148] on div "Nova marcação" at bounding box center [32, 150] width 40 height 6
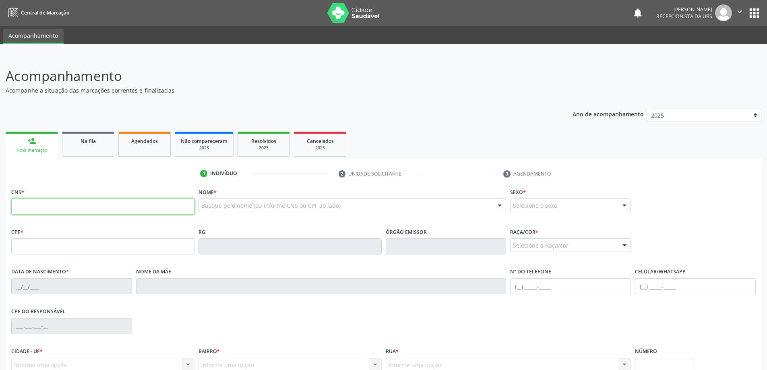
click at [33, 207] on input "text" at bounding box center [102, 207] width 183 height 16
type input "700 5057 1880 9550"
type input "912.273.564-04"
type input "28[DATE]"
type input "[PERSON_NAME]"
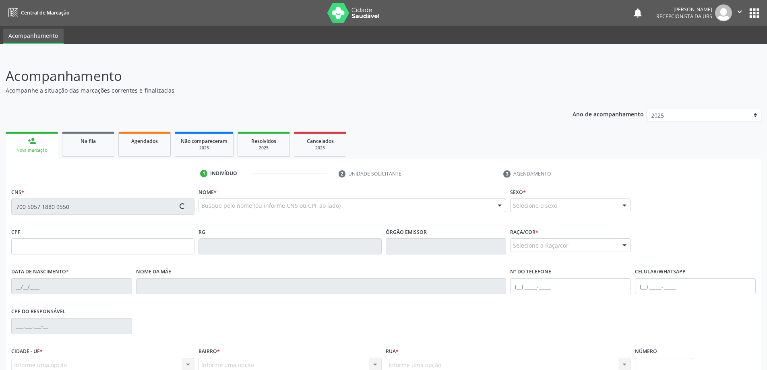
type input "[PHONE_NUMBER]"
type input "169"
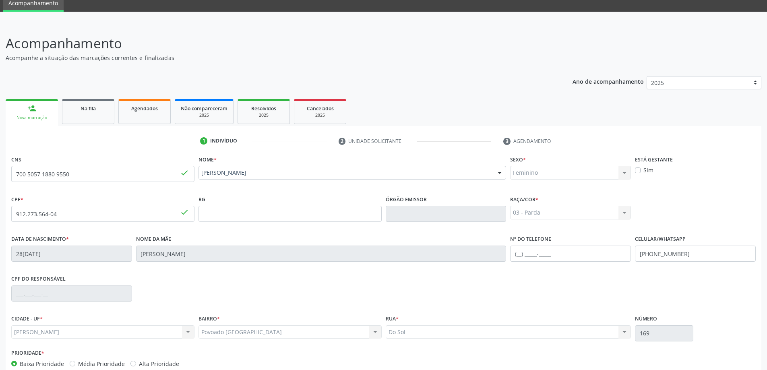
scroll to position [78, 0]
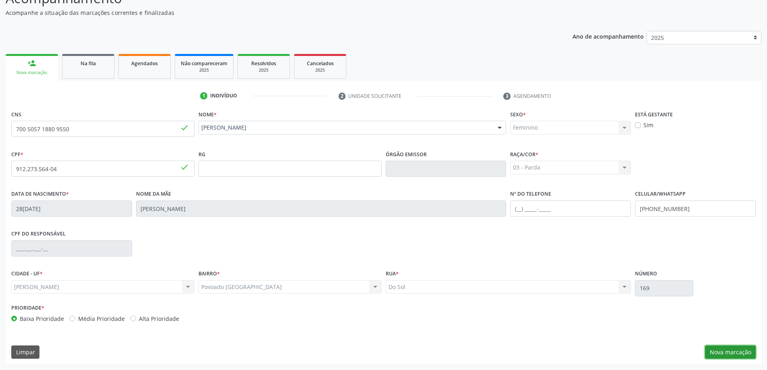
click at [725, 355] on button "Nova marcação" at bounding box center [730, 353] width 51 height 14
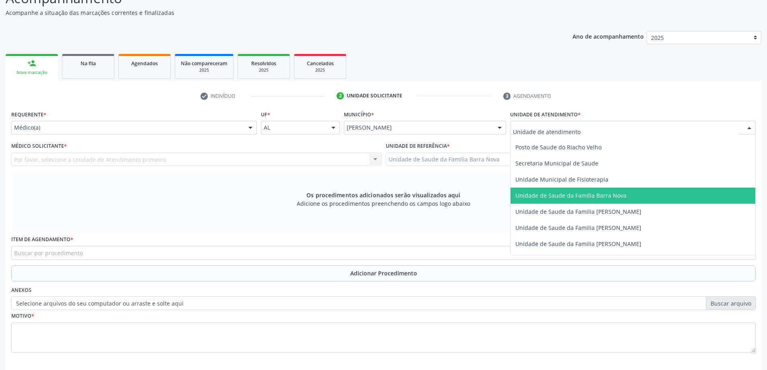
scroll to position [403, 0]
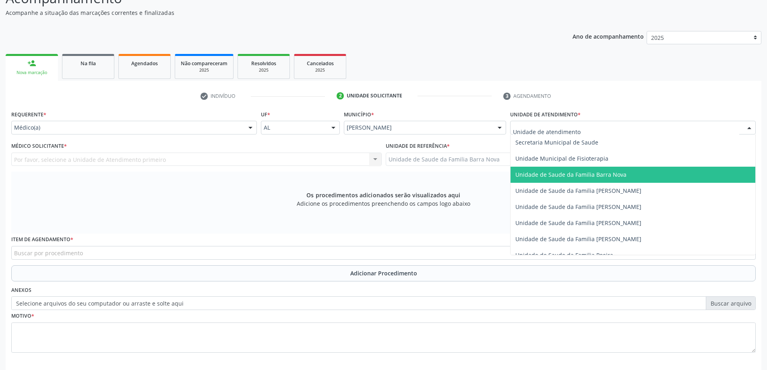
click at [596, 172] on span "Unidade de Saude da Familia Barra Nova" at bounding box center [571, 175] width 111 height 8
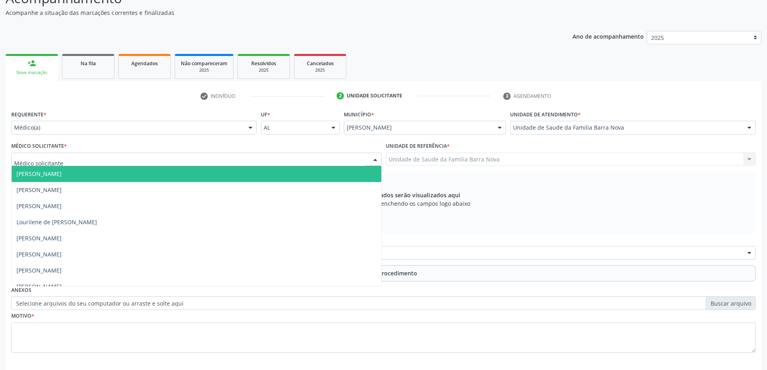
click at [218, 159] on div at bounding box center [196, 160] width 371 height 14
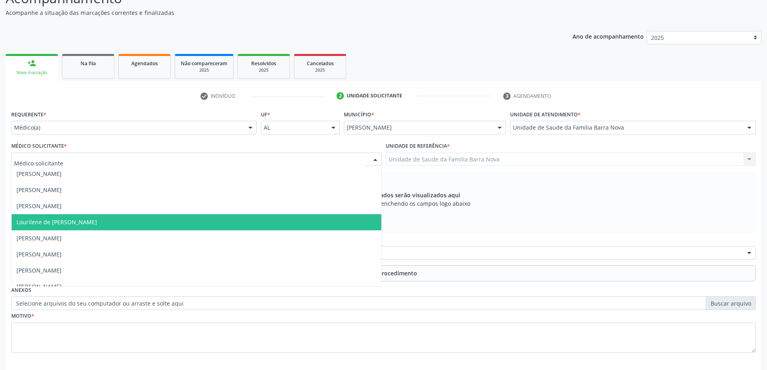
scroll to position [25, 0]
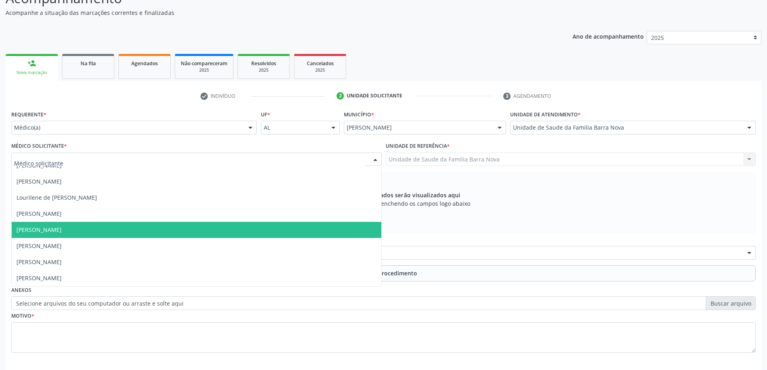
click at [194, 234] on span "[PERSON_NAME]" at bounding box center [197, 230] width 370 height 16
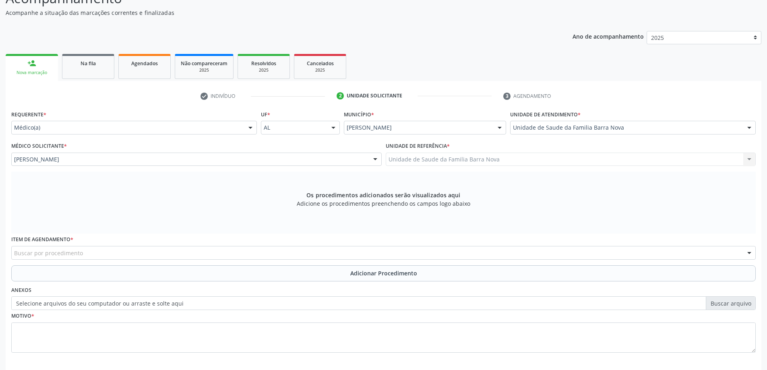
click at [290, 253] on div "Buscar por procedimento" at bounding box center [383, 253] width 745 height 14
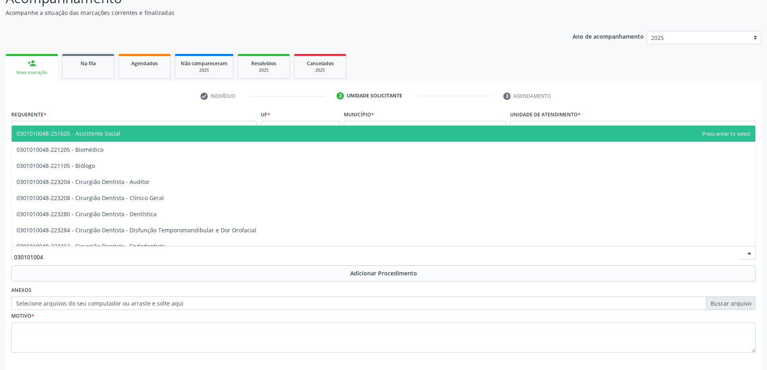
type input "0301010048"
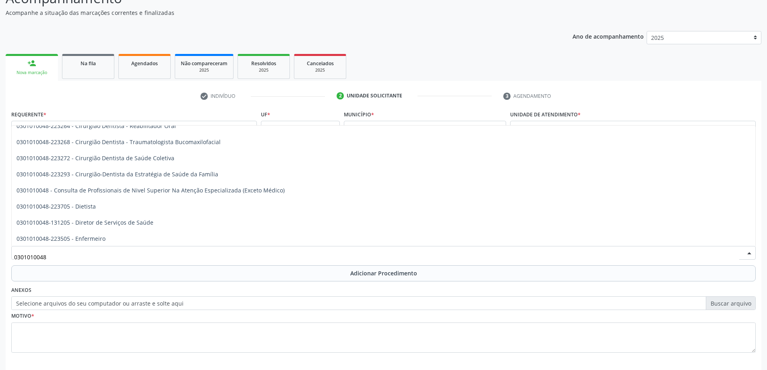
scroll to position [363, 0]
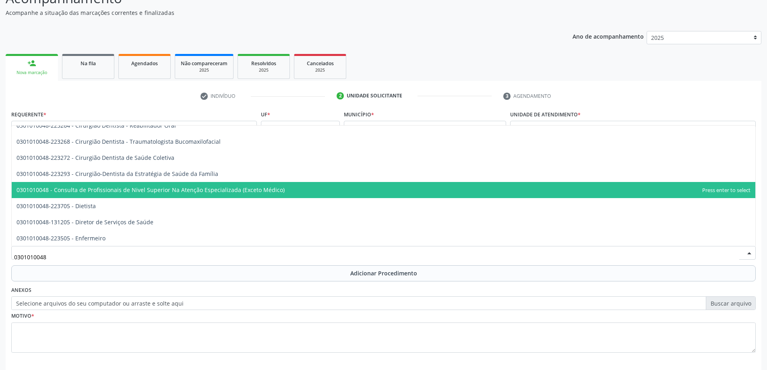
click at [275, 192] on span "0301010048 - Consulta de Profissionais de Nivel Superior Na Atenção Especializa…" at bounding box center [151, 190] width 268 height 8
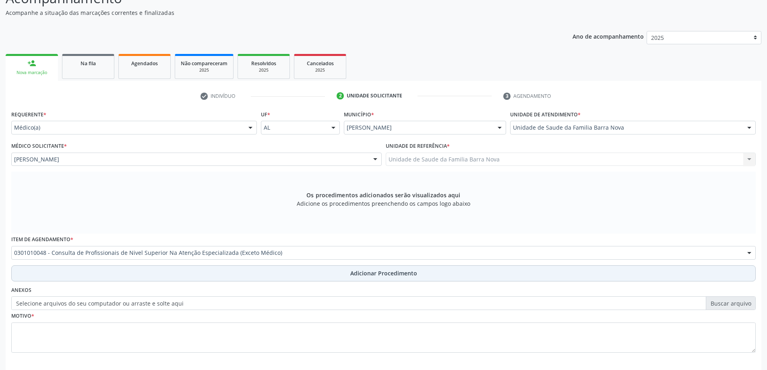
click at [394, 276] on span "Adicionar Procedimento" at bounding box center [383, 273] width 67 height 8
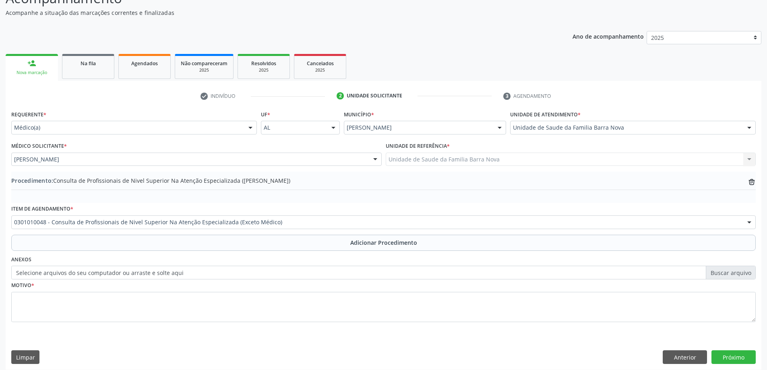
click at [154, 290] on div "Motivo *" at bounding box center [383, 301] width 745 height 43
click at [138, 298] on textarea at bounding box center [383, 307] width 745 height 31
type textarea "[PERSON_NAME] direito segundo RX 16[DATE] FISIOTERAPIA. URGÊNCIA."
